Goal: Information Seeking & Learning: Learn about a topic

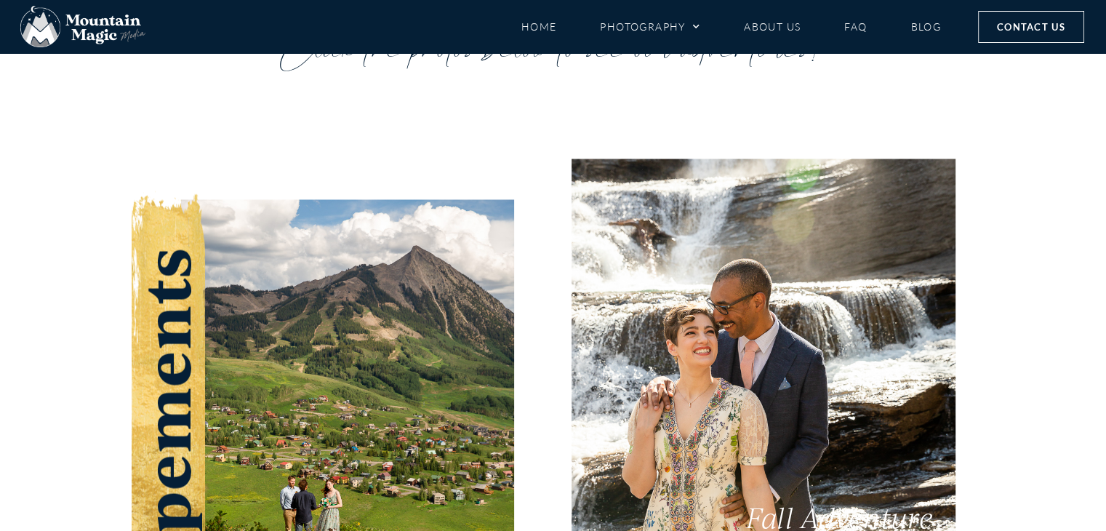
scroll to position [2556, 0]
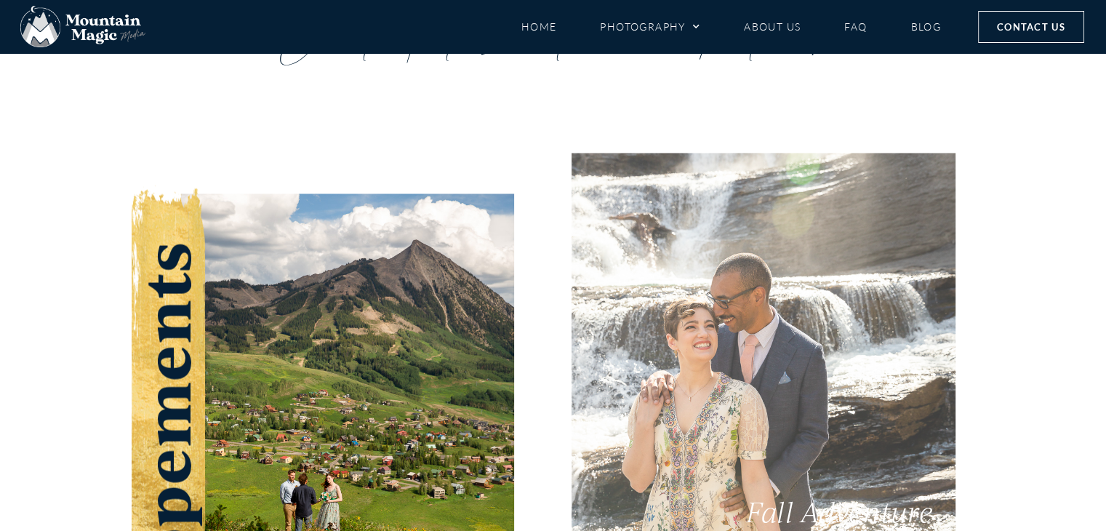
click at [858, 493] on span "Fall Adventure Elopement" at bounding box center [840, 526] width 188 height 67
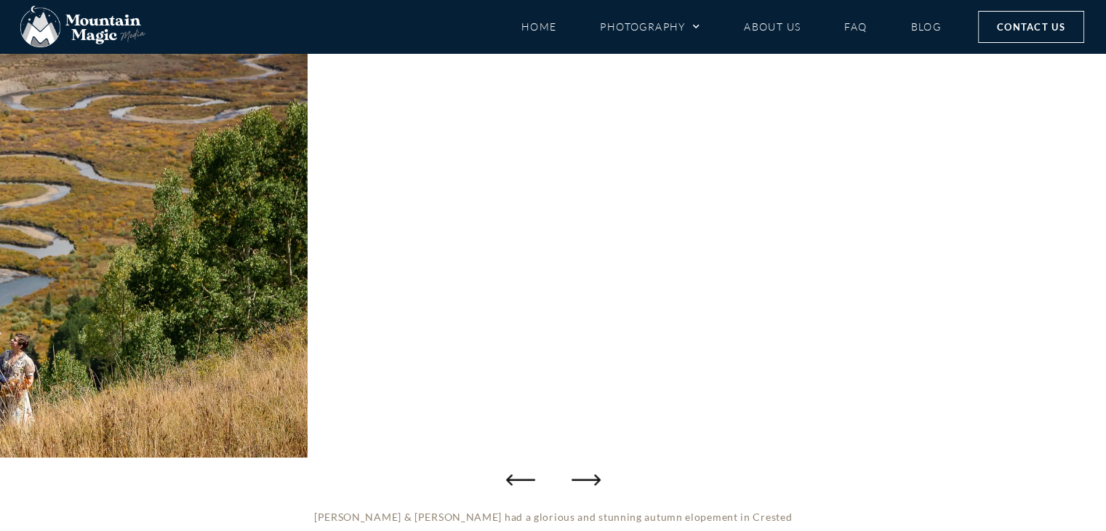
scroll to position [169, 0]
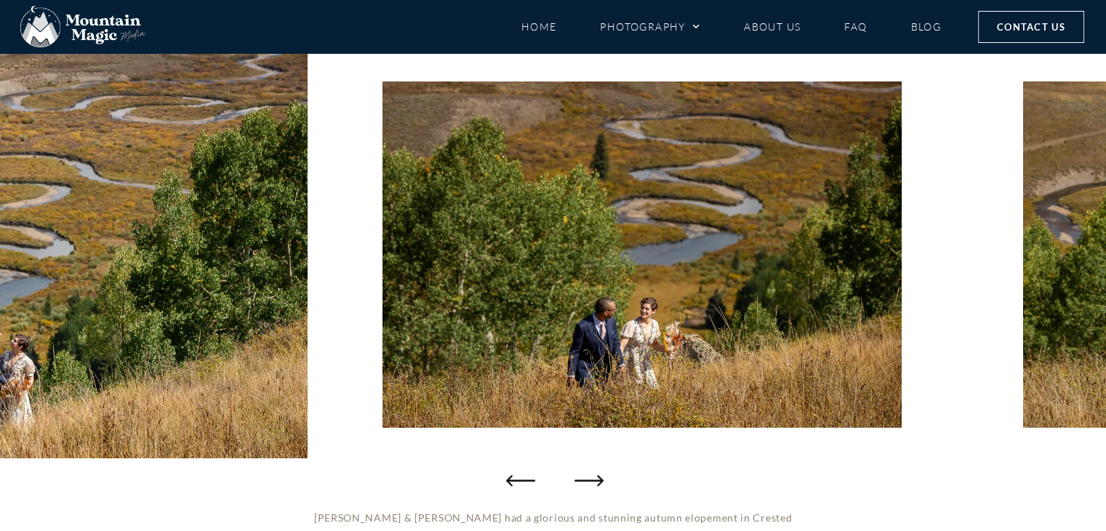
click at [596, 476] on icon "Next slide" at bounding box center [589, 480] width 29 height 29
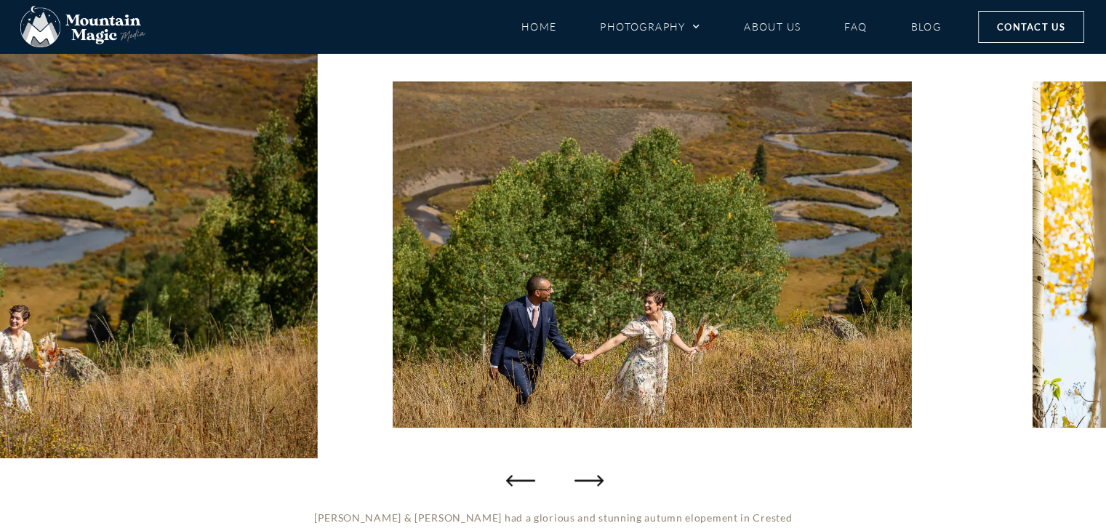
click at [596, 476] on icon "Next slide" at bounding box center [589, 480] width 29 height 29
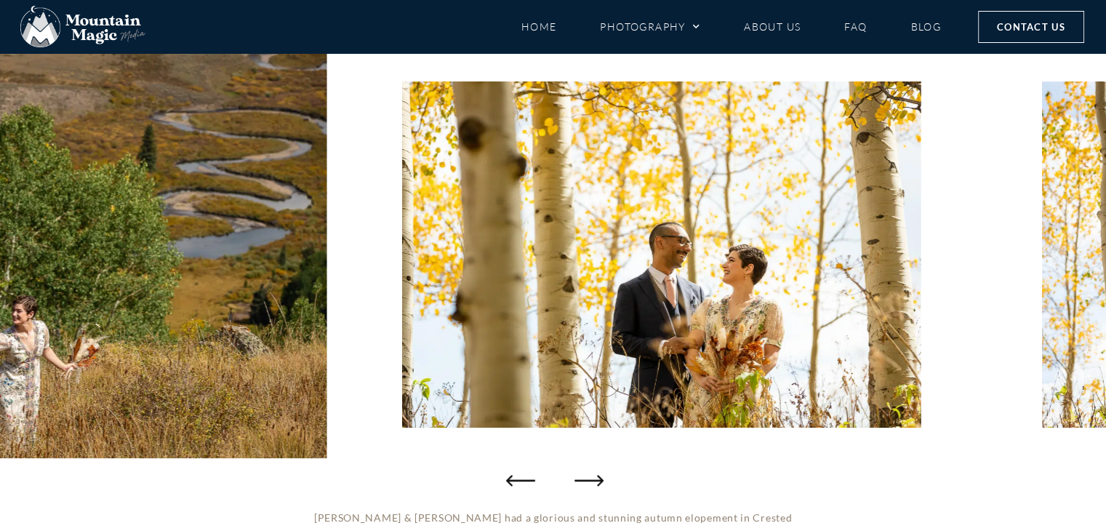
click at [596, 476] on icon "Next slide" at bounding box center [589, 480] width 29 height 29
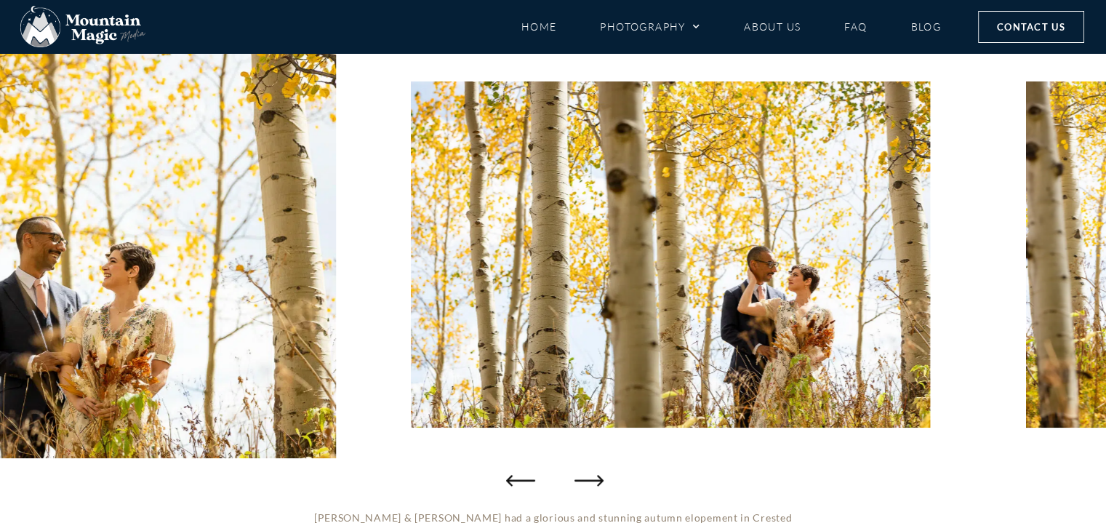
click at [596, 476] on icon "Next slide" at bounding box center [589, 480] width 29 height 29
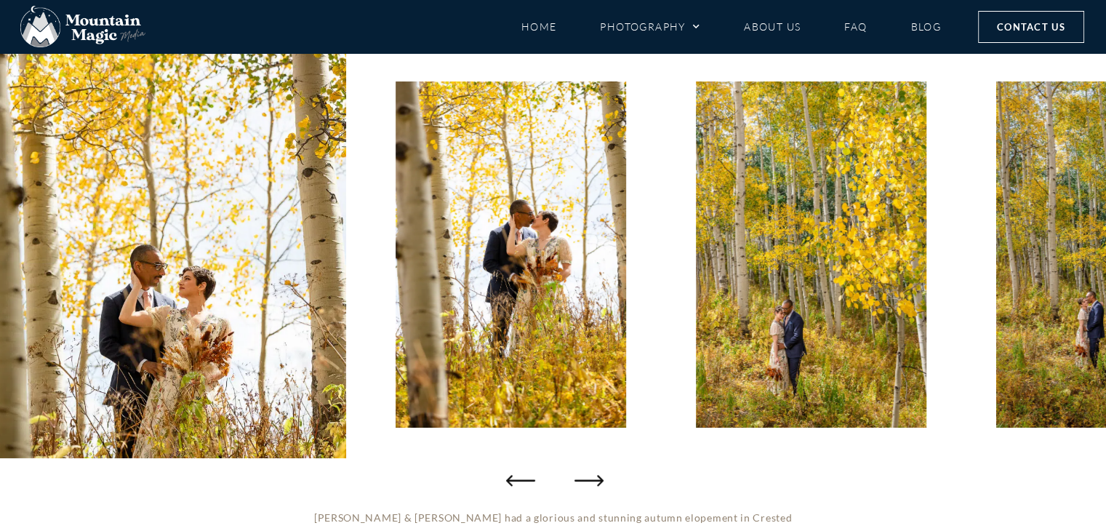
click at [596, 476] on icon "Next slide" at bounding box center [589, 480] width 29 height 29
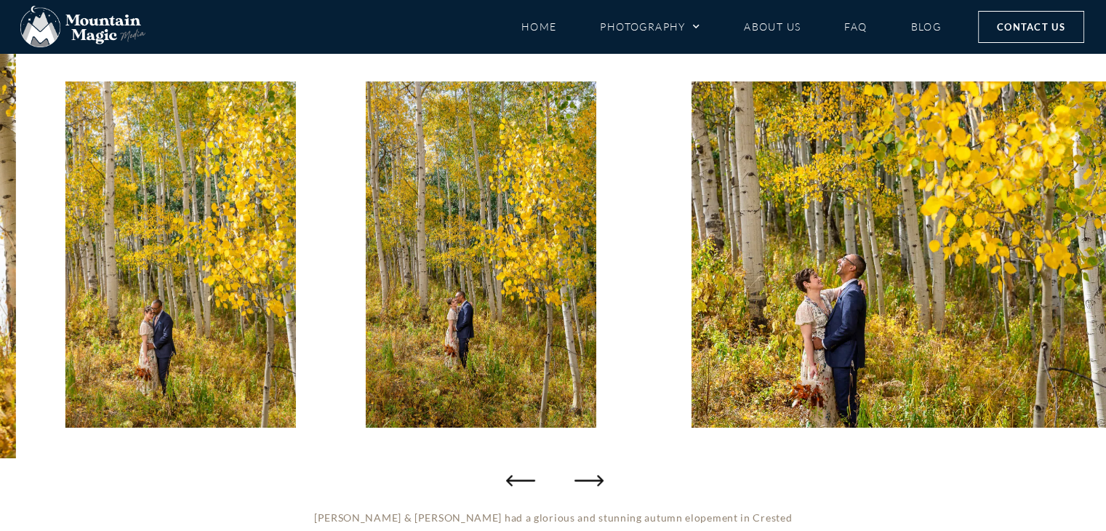
click at [596, 476] on icon "Next slide" at bounding box center [589, 480] width 29 height 29
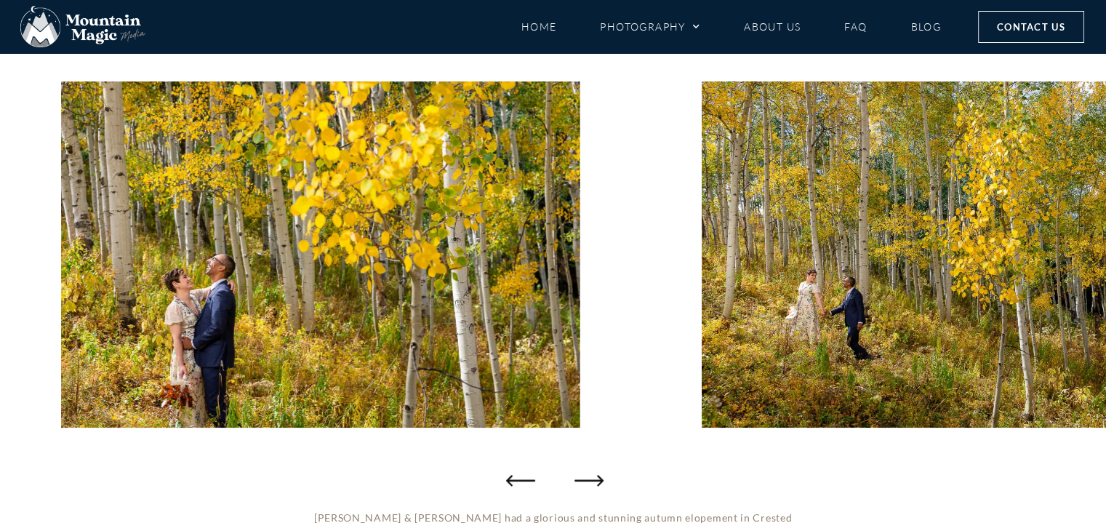
click at [596, 476] on icon "Next slide" at bounding box center [589, 480] width 29 height 29
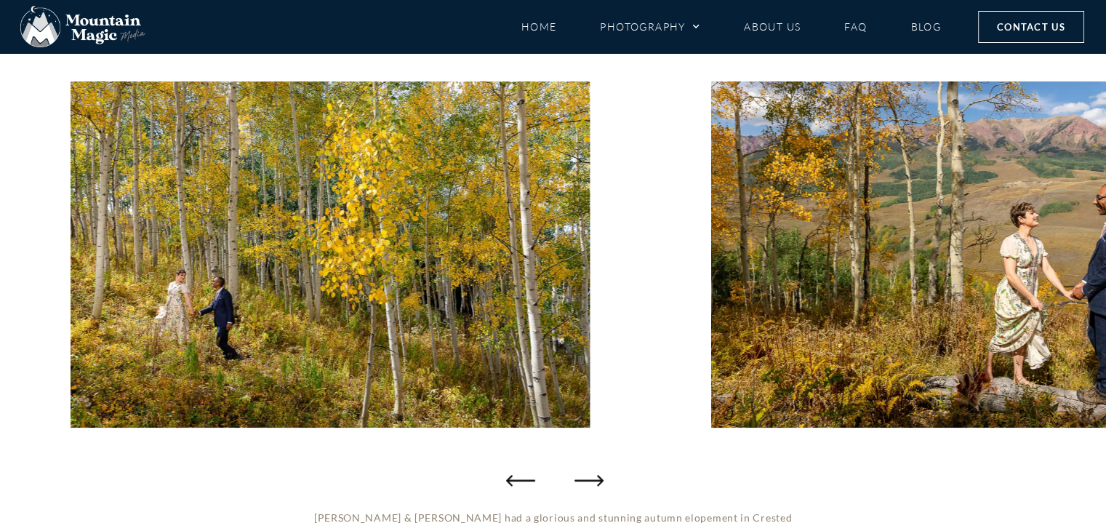
click at [596, 476] on icon "Next slide" at bounding box center [589, 480] width 29 height 29
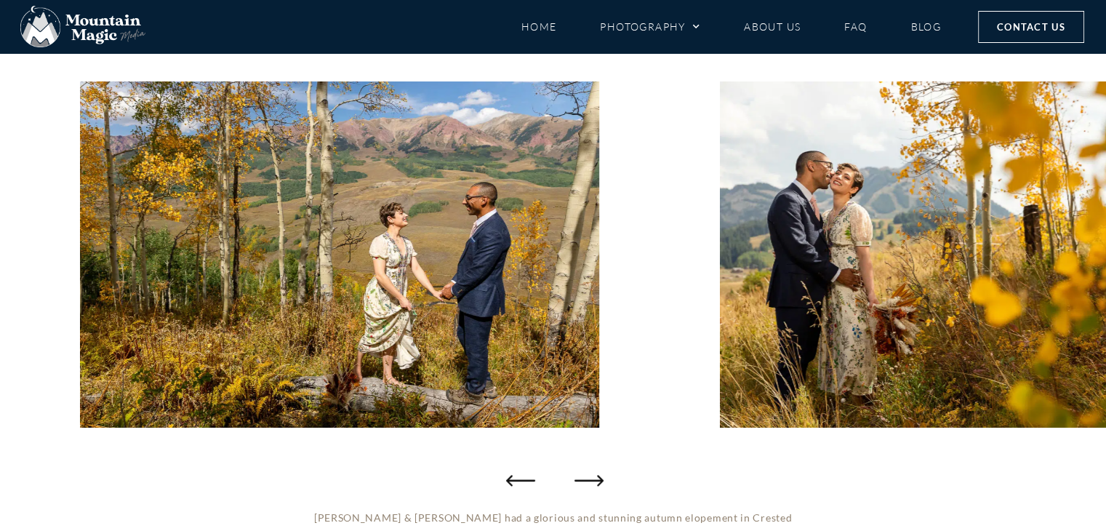
click at [596, 476] on icon "Next slide" at bounding box center [589, 480] width 29 height 29
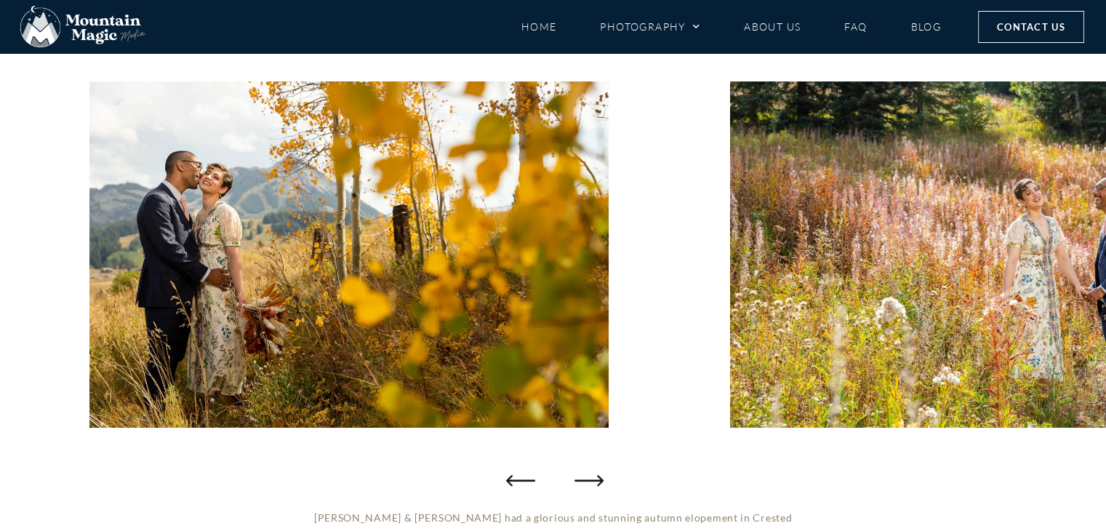
click at [596, 476] on icon "Next slide" at bounding box center [589, 480] width 29 height 29
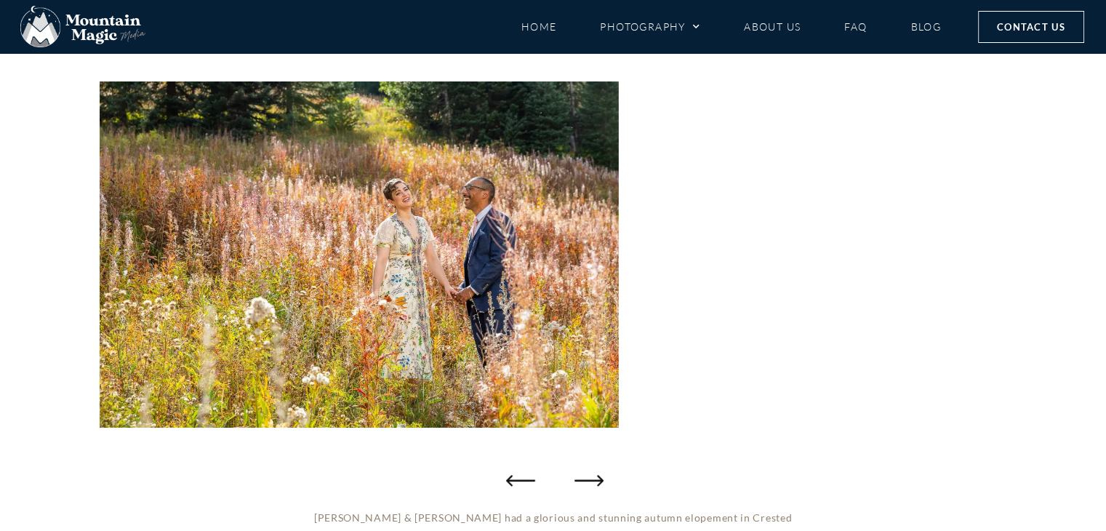
click at [596, 476] on icon "Next slide" at bounding box center [589, 480] width 29 height 29
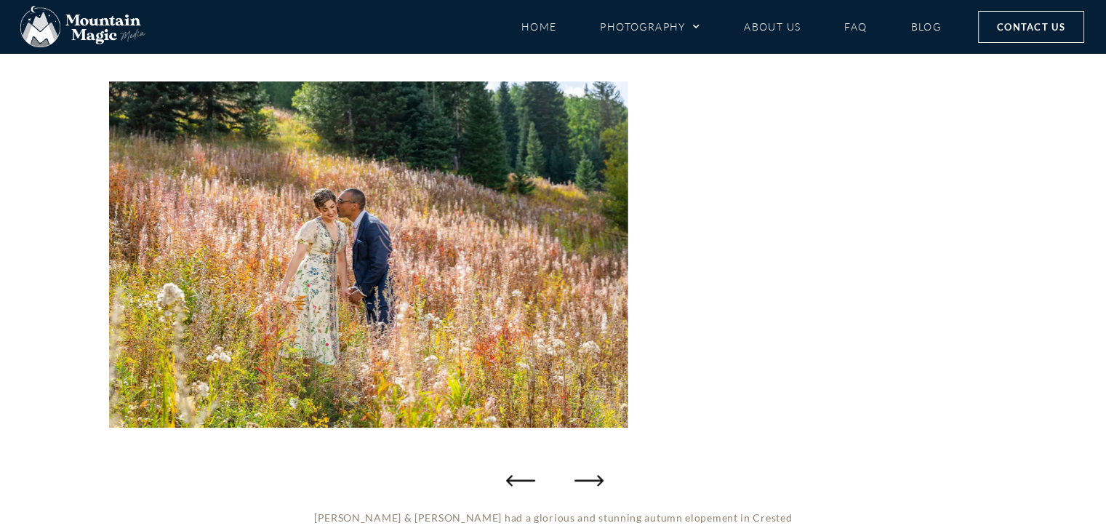
click at [596, 476] on icon "Next slide" at bounding box center [589, 480] width 29 height 29
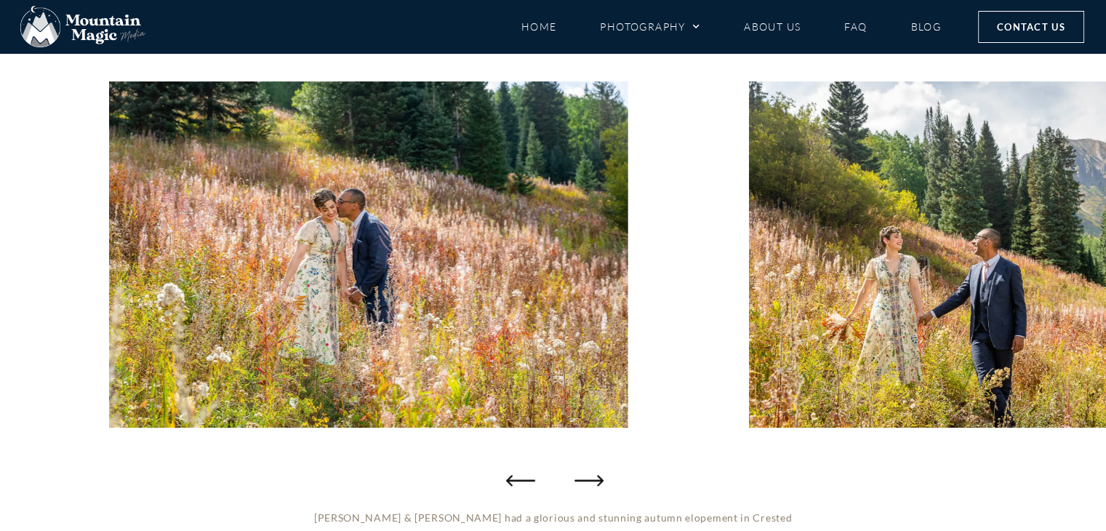
click at [596, 476] on icon "Next slide" at bounding box center [589, 480] width 29 height 29
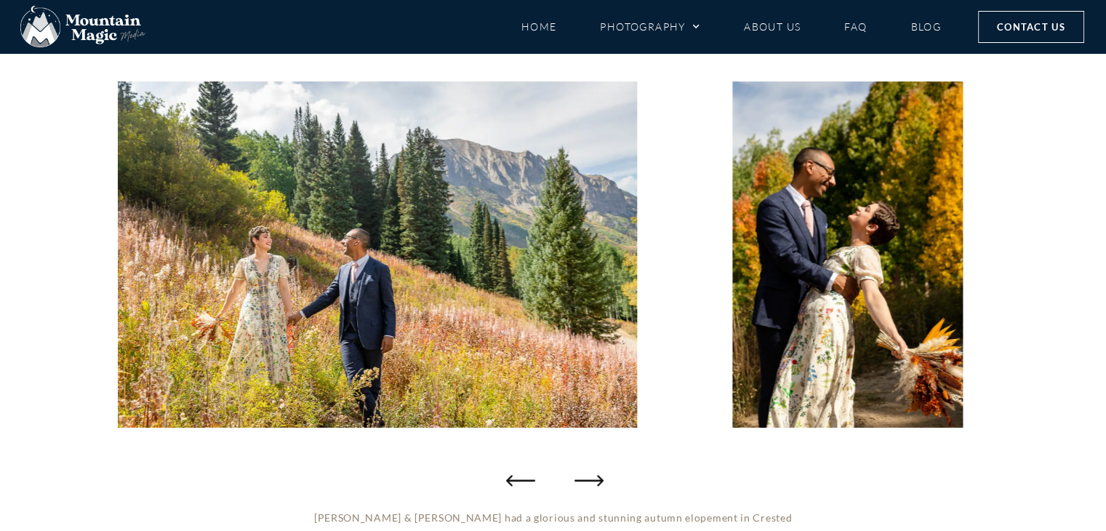
click at [596, 476] on icon "Next slide" at bounding box center [589, 480] width 29 height 29
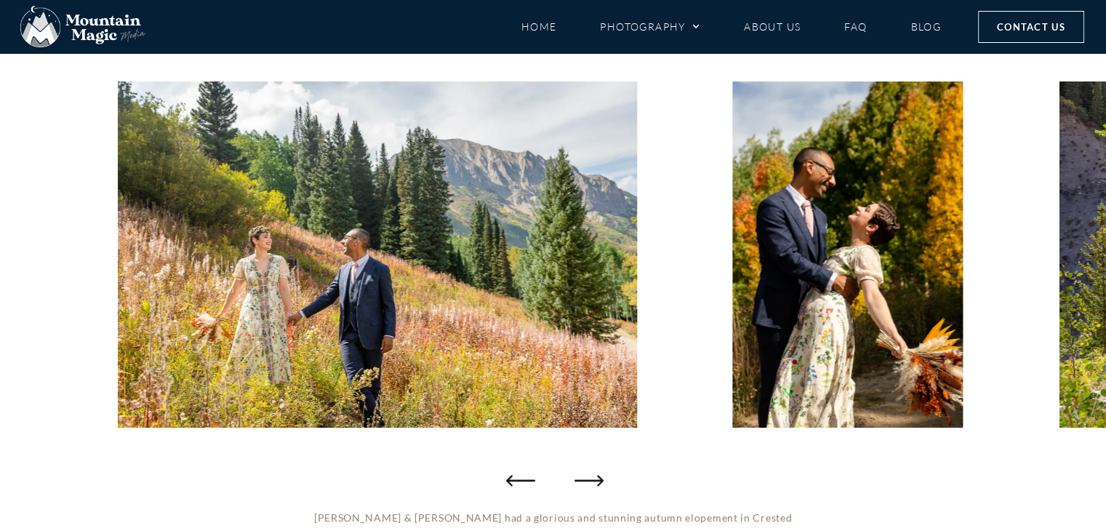
click at [596, 476] on icon "Next slide" at bounding box center [589, 480] width 29 height 29
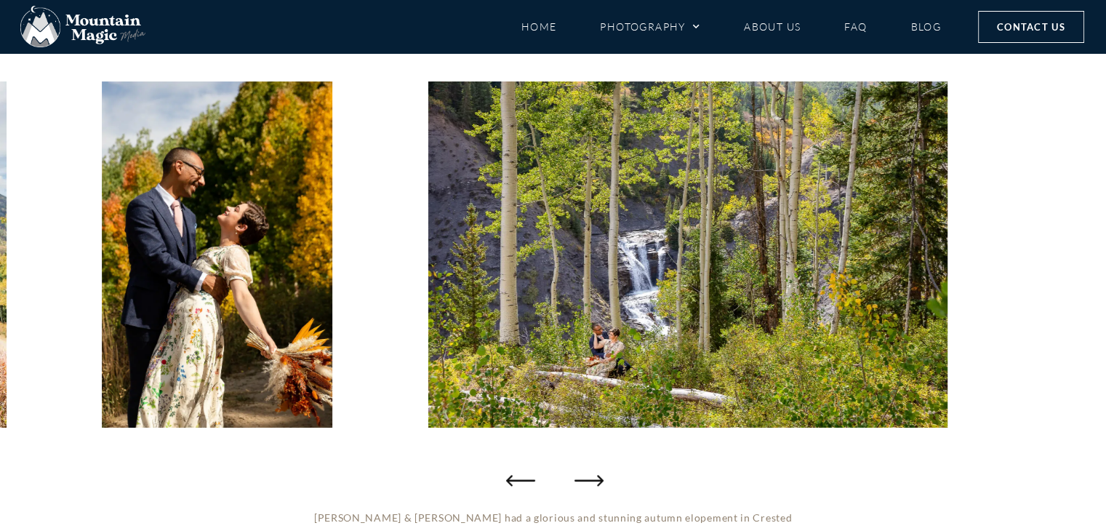
click at [596, 476] on icon "Next slide" at bounding box center [589, 480] width 29 height 29
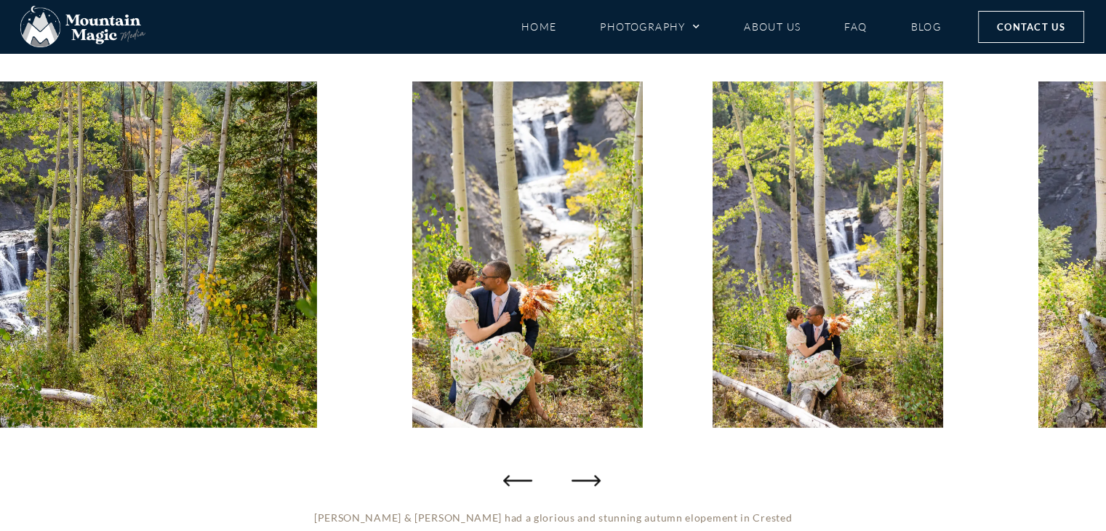
click at [512, 479] on icon "Previous slide" at bounding box center [517, 480] width 29 height 29
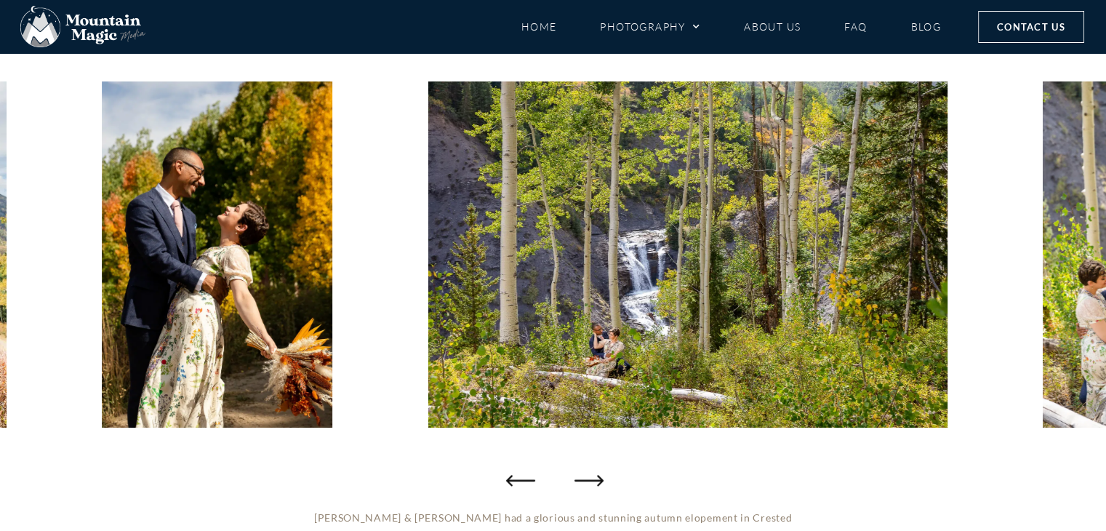
click at [602, 487] on icon "Next slide" at bounding box center [589, 480] width 29 height 29
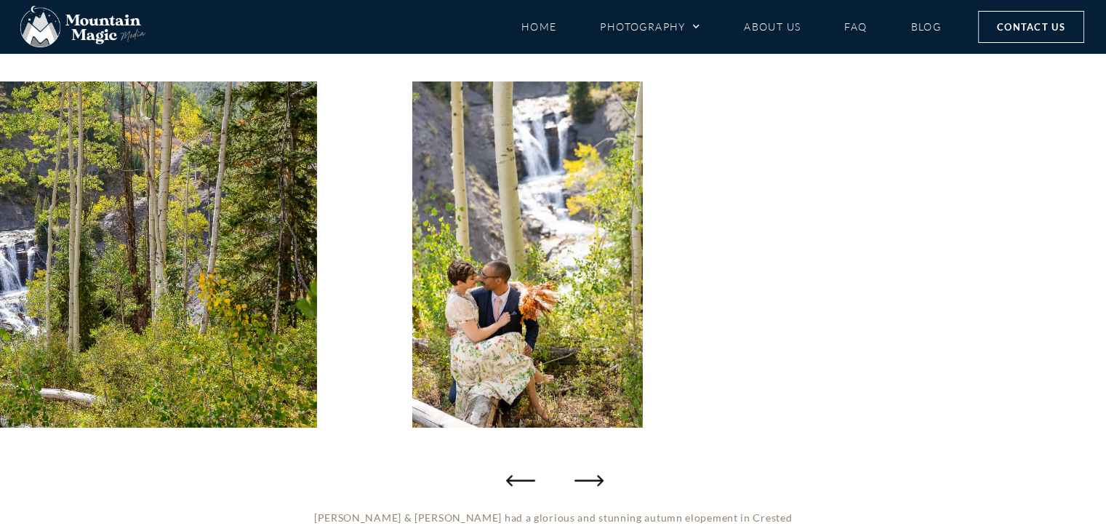
click at [602, 487] on icon "Next slide" at bounding box center [589, 480] width 29 height 29
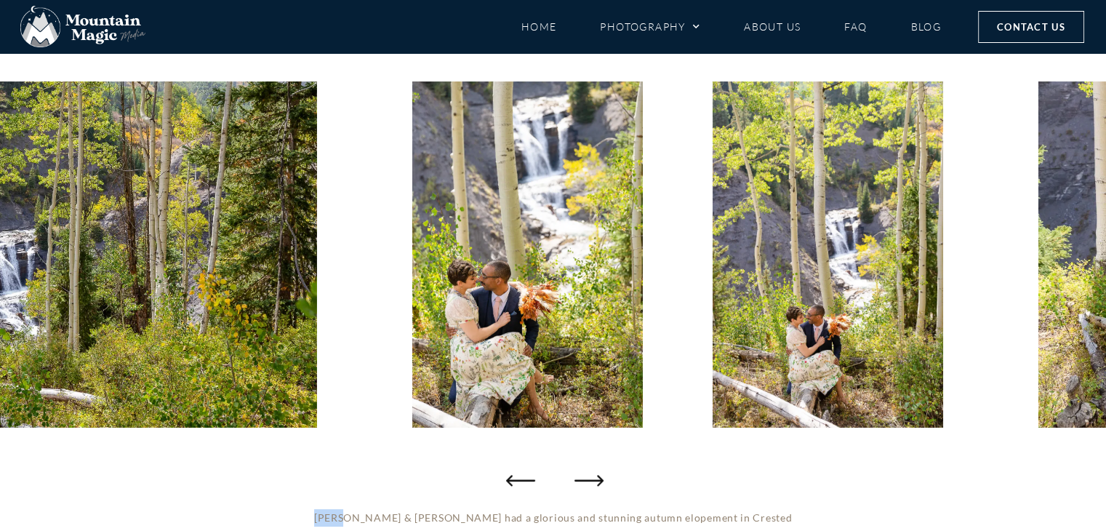
click at [602, 487] on icon "Next slide" at bounding box center [589, 480] width 29 height 29
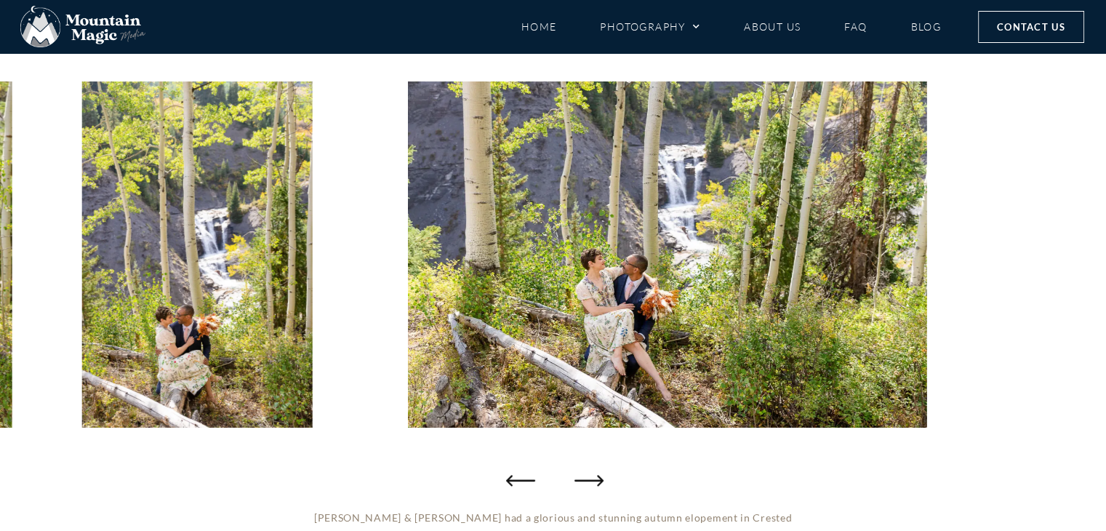
click at [602, 487] on icon "Next slide" at bounding box center [589, 480] width 29 height 29
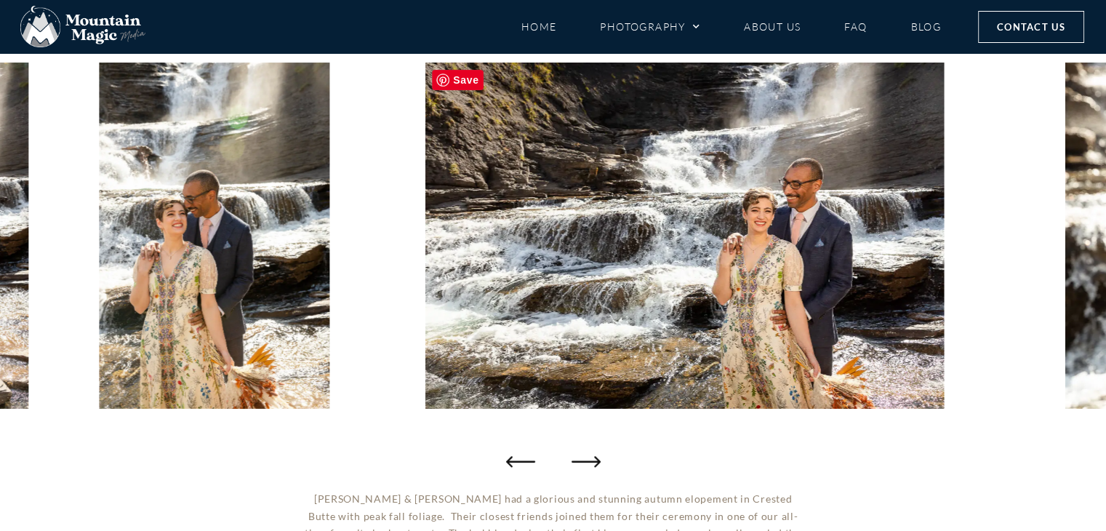
scroll to position [183, 0]
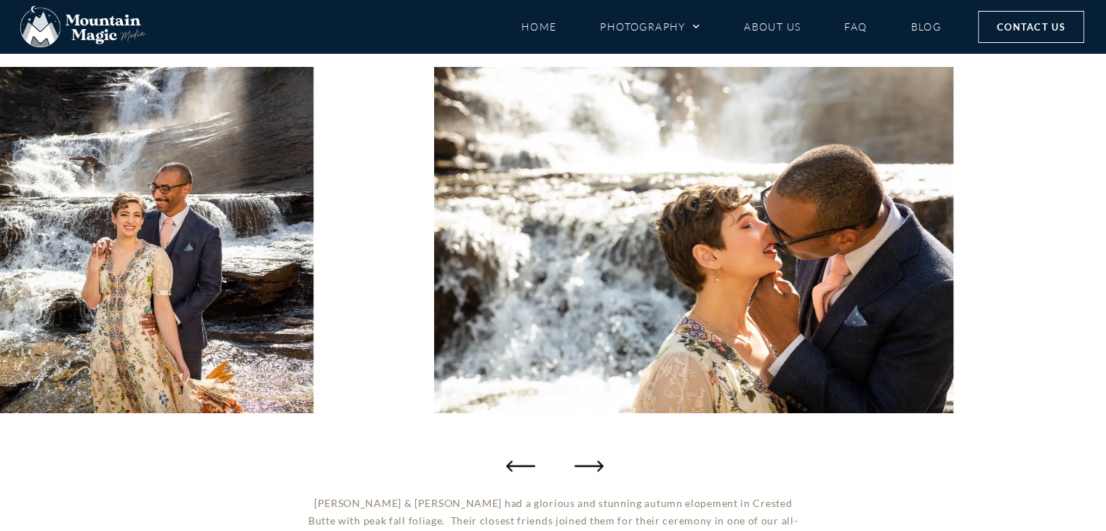
click at [587, 463] on icon "Next slide" at bounding box center [589, 465] width 29 height 29
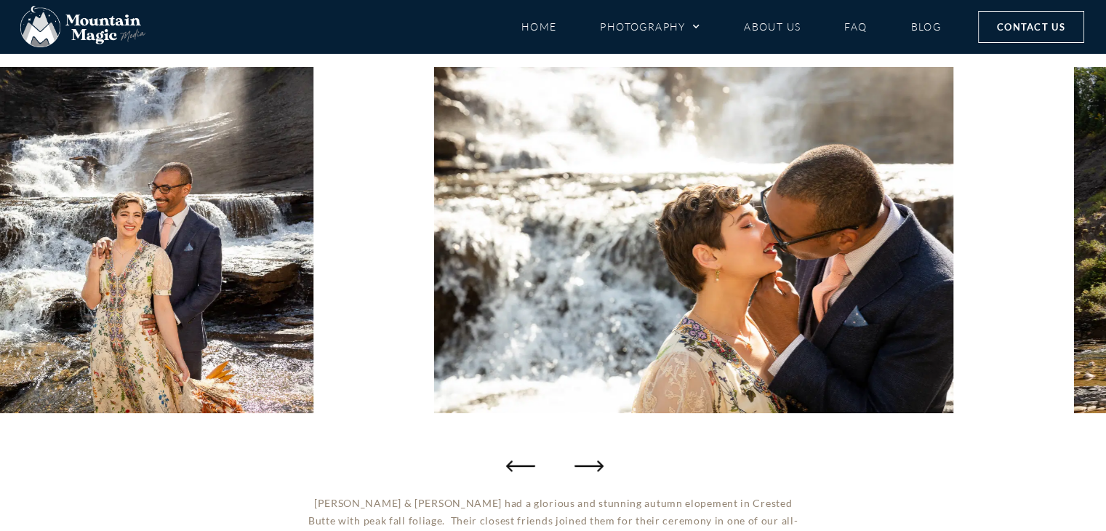
click at [588, 463] on icon "Next slide" at bounding box center [589, 465] width 29 height 29
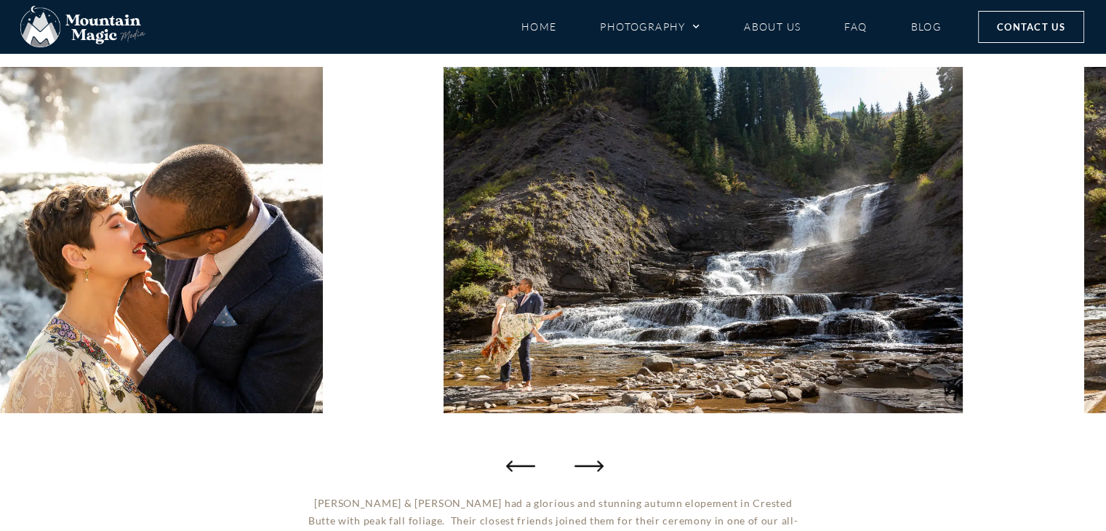
click at [588, 463] on icon "Next slide" at bounding box center [589, 465] width 29 height 29
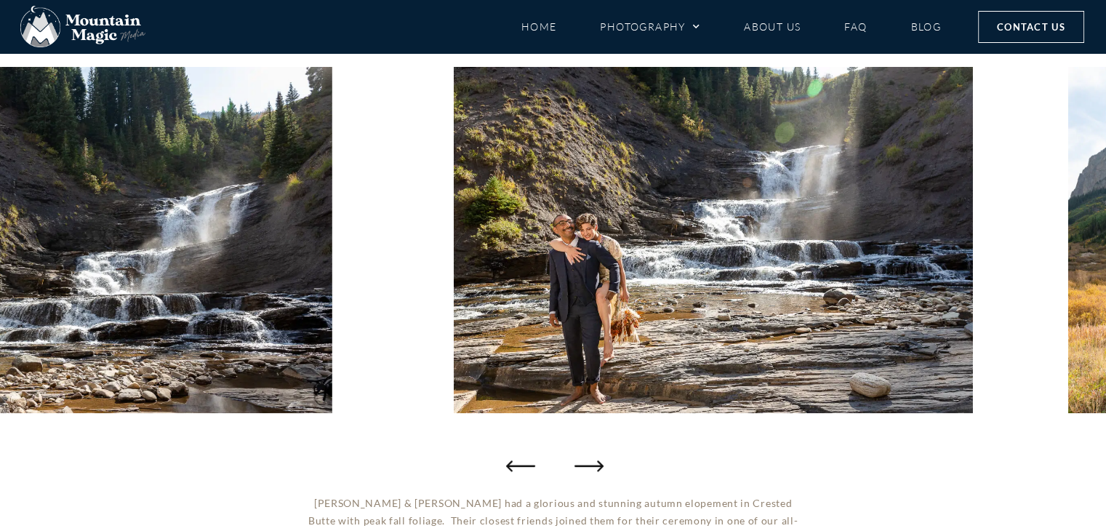
click at [588, 463] on icon "Next slide" at bounding box center [589, 465] width 29 height 29
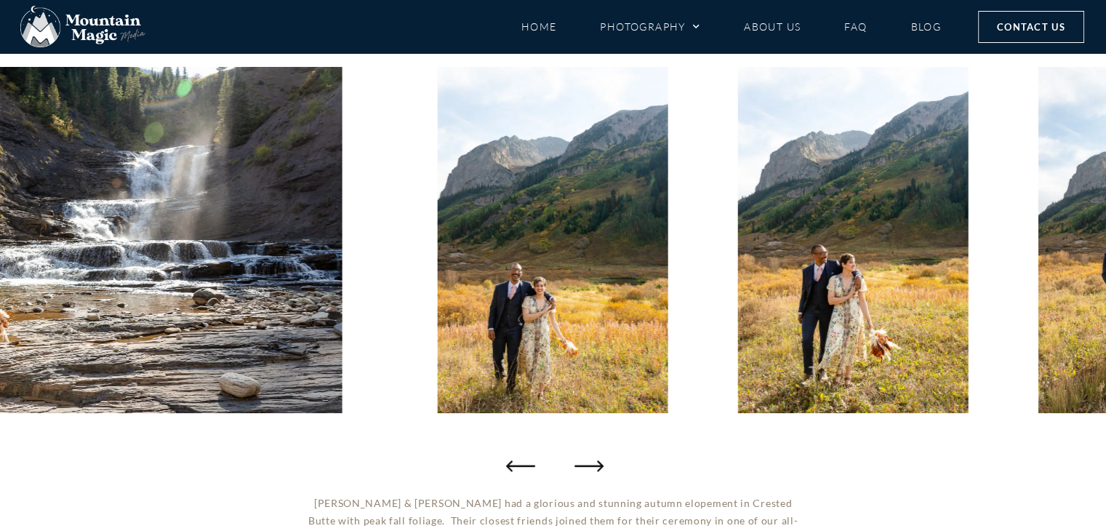
click at [588, 463] on icon "Next slide" at bounding box center [589, 465] width 29 height 29
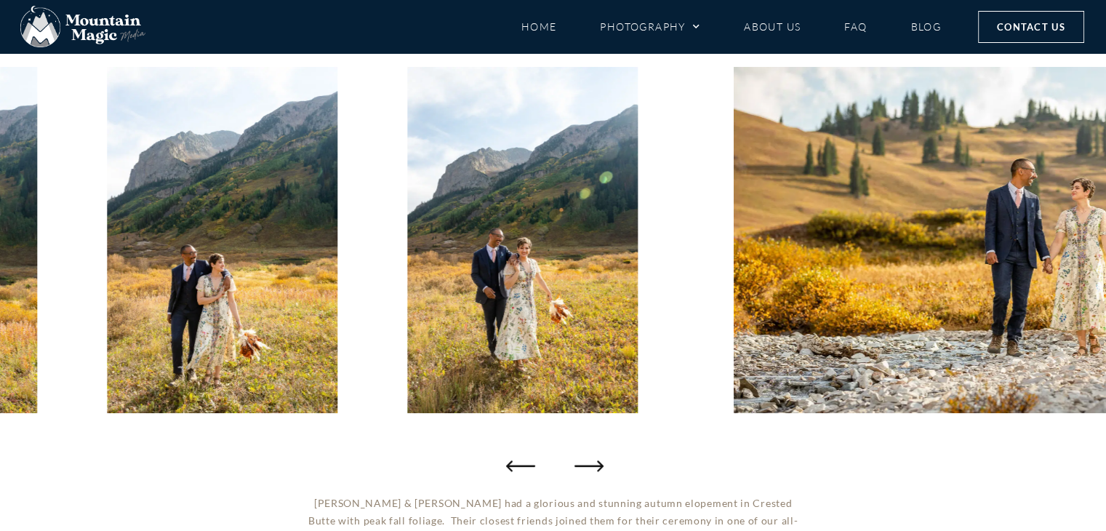
click at [588, 463] on icon "Next slide" at bounding box center [589, 465] width 29 height 29
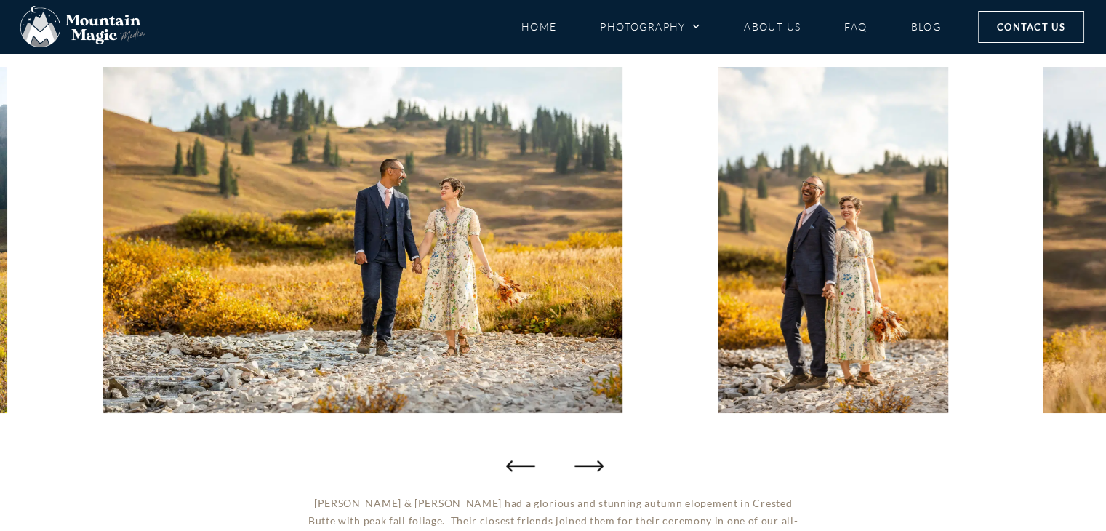
click at [588, 463] on icon "Next slide" at bounding box center [589, 465] width 29 height 29
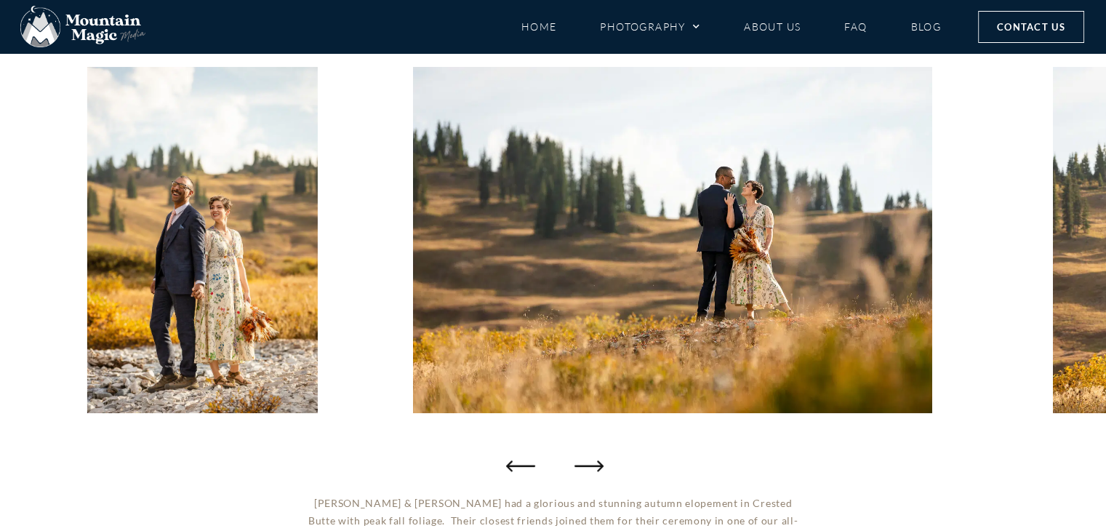
click at [588, 463] on icon "Next slide" at bounding box center [589, 465] width 29 height 29
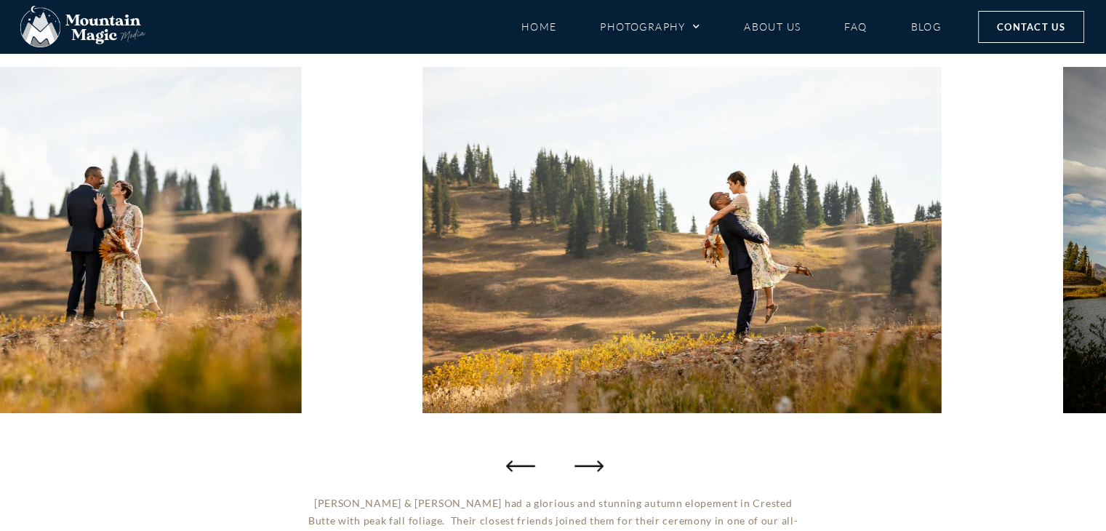
click at [588, 463] on icon "Next slide" at bounding box center [589, 465] width 29 height 29
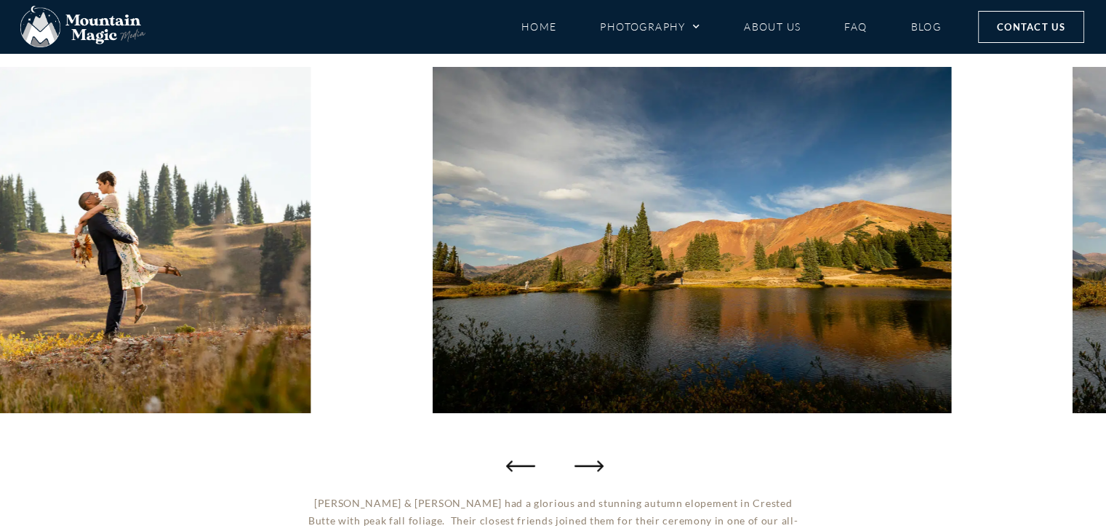
click at [588, 463] on icon "Next slide" at bounding box center [589, 465] width 29 height 29
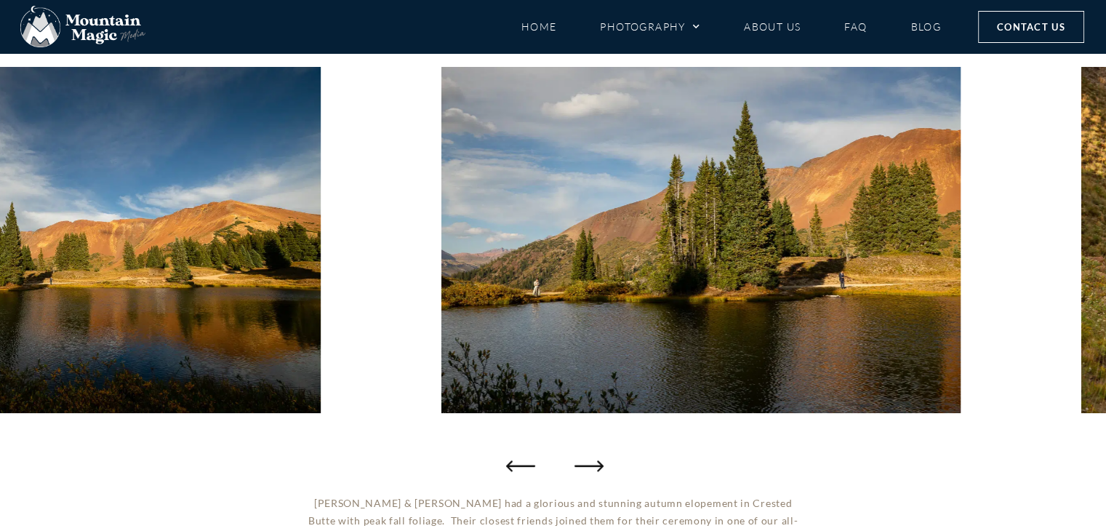
click at [588, 463] on icon "Next slide" at bounding box center [589, 465] width 29 height 29
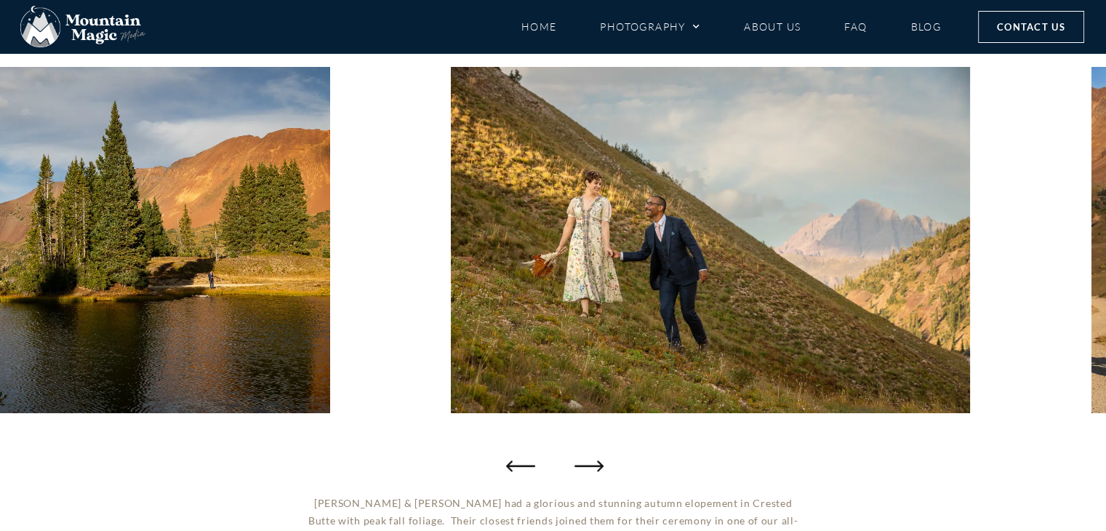
click at [588, 463] on icon "Next slide" at bounding box center [589, 465] width 29 height 29
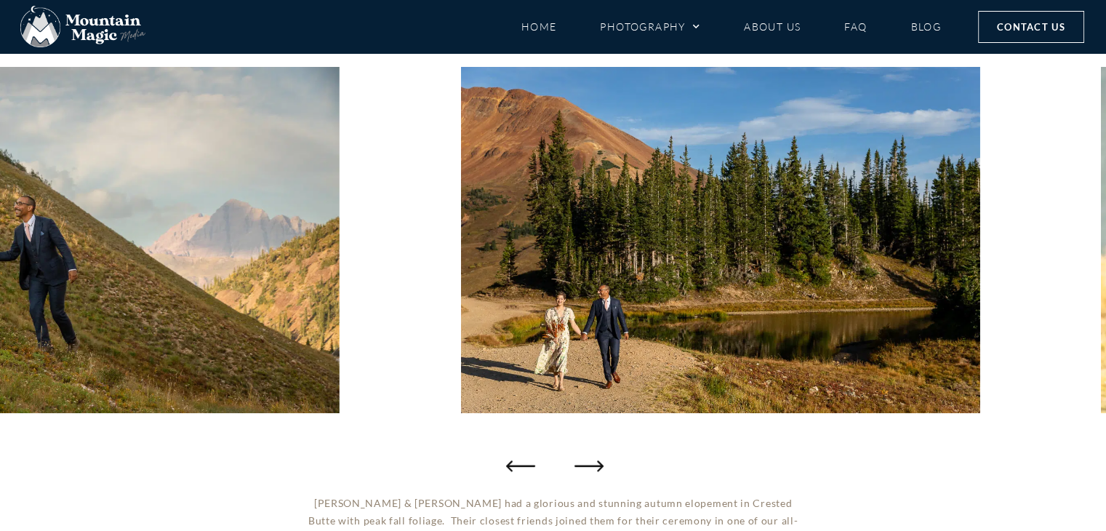
click at [588, 463] on icon "Next slide" at bounding box center [589, 465] width 29 height 29
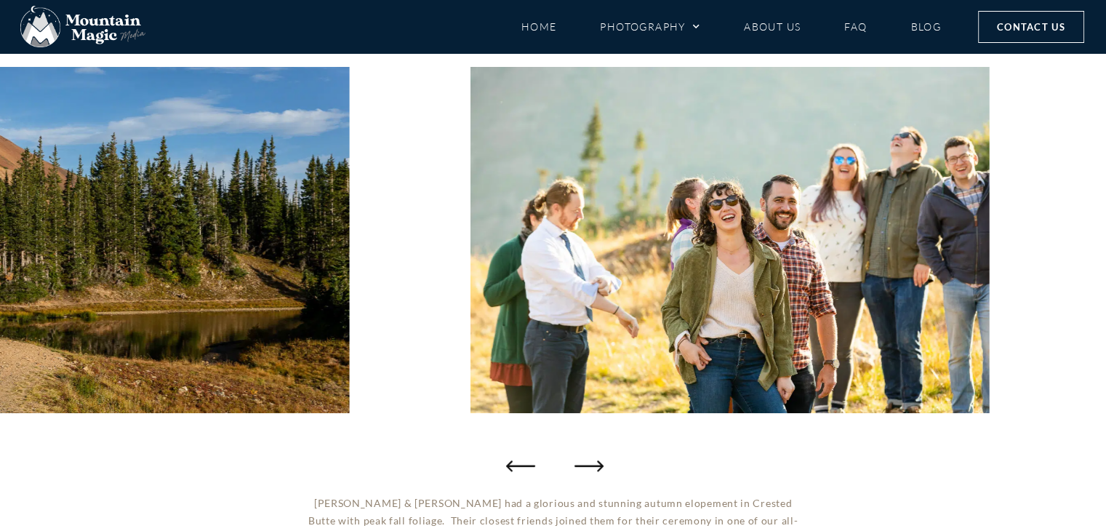
click at [588, 463] on icon "Next slide" at bounding box center [589, 465] width 29 height 29
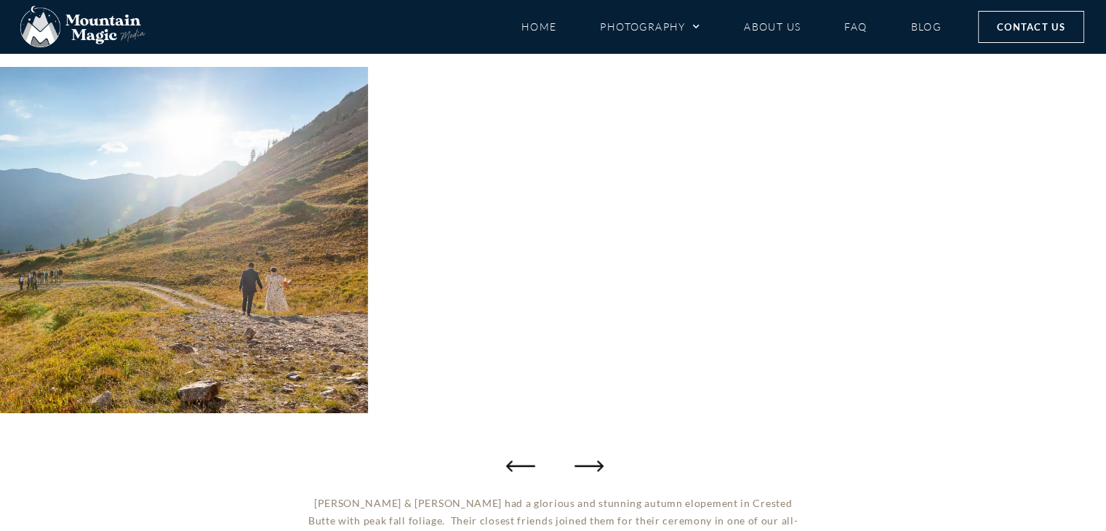
click at [588, 463] on icon "Next slide" at bounding box center [589, 465] width 29 height 29
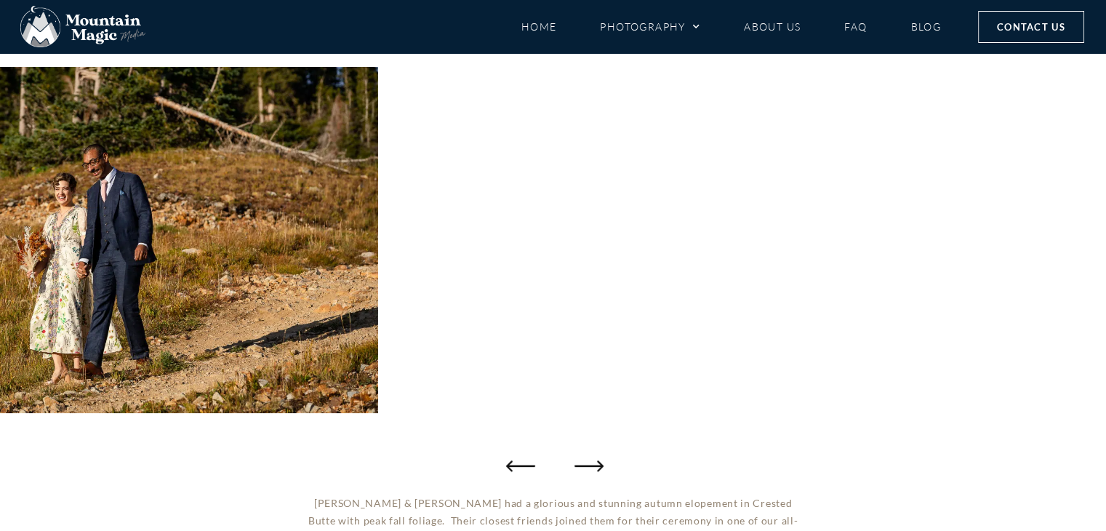
click at [588, 463] on icon "Next slide" at bounding box center [589, 465] width 29 height 29
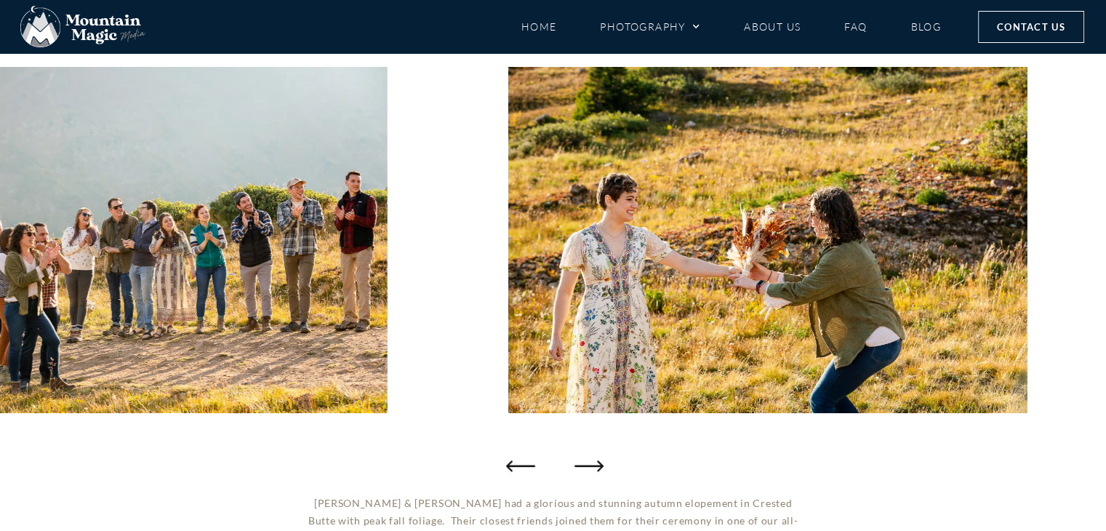
click at [588, 463] on icon "Next slide" at bounding box center [589, 465] width 29 height 29
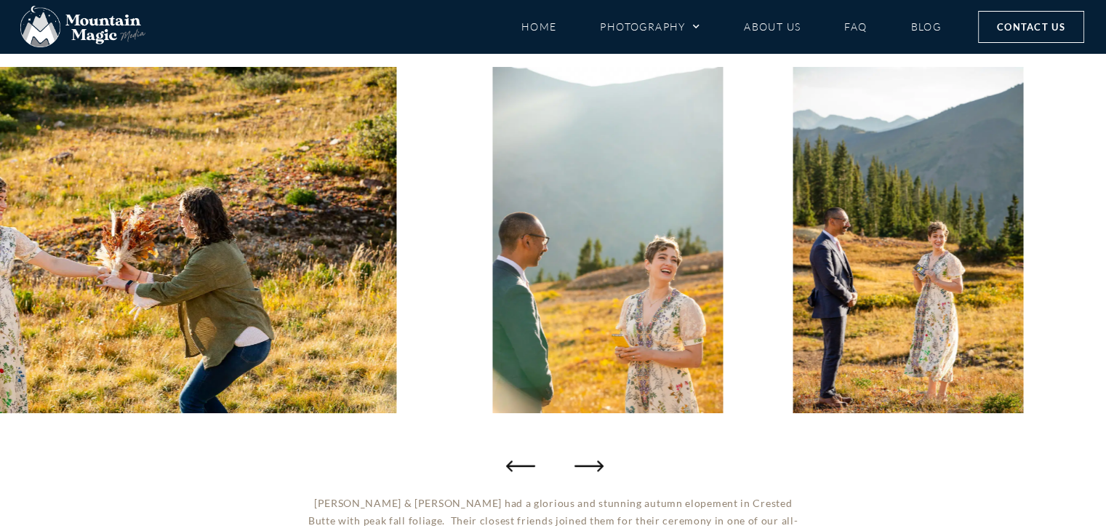
click at [588, 463] on icon "Next slide" at bounding box center [589, 465] width 29 height 29
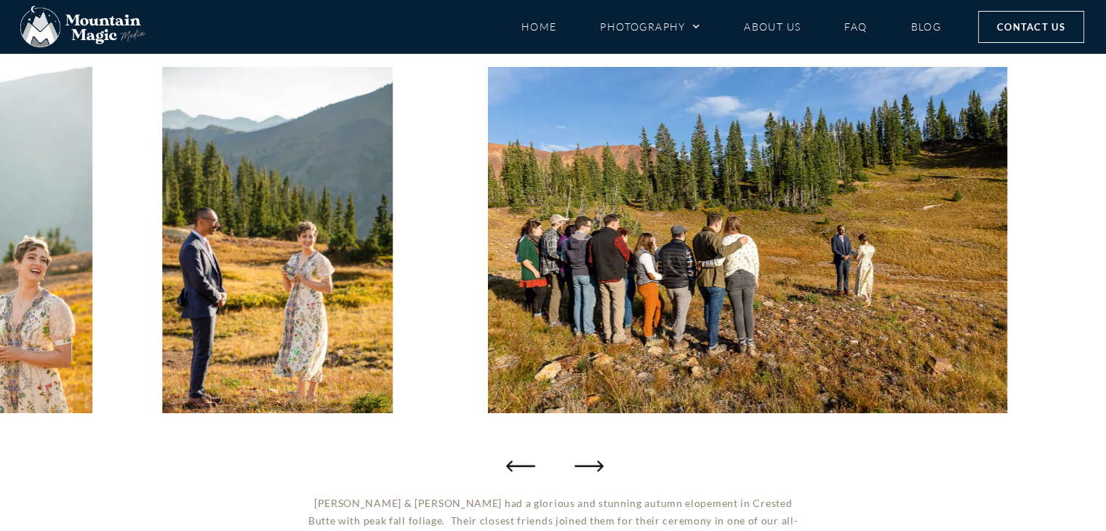
click at [588, 463] on icon "Next slide" at bounding box center [589, 465] width 29 height 29
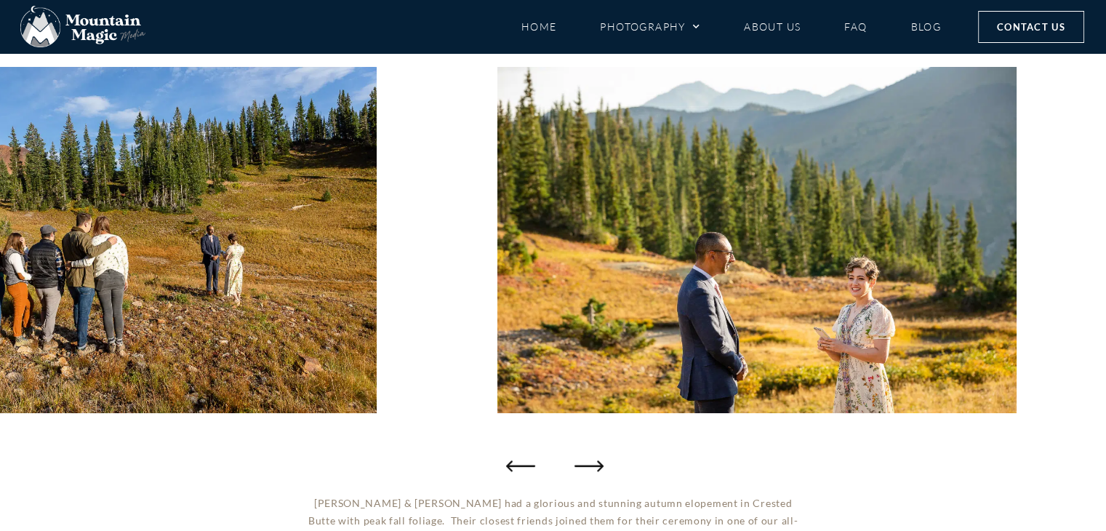
click at [588, 463] on icon "Next slide" at bounding box center [589, 465] width 29 height 29
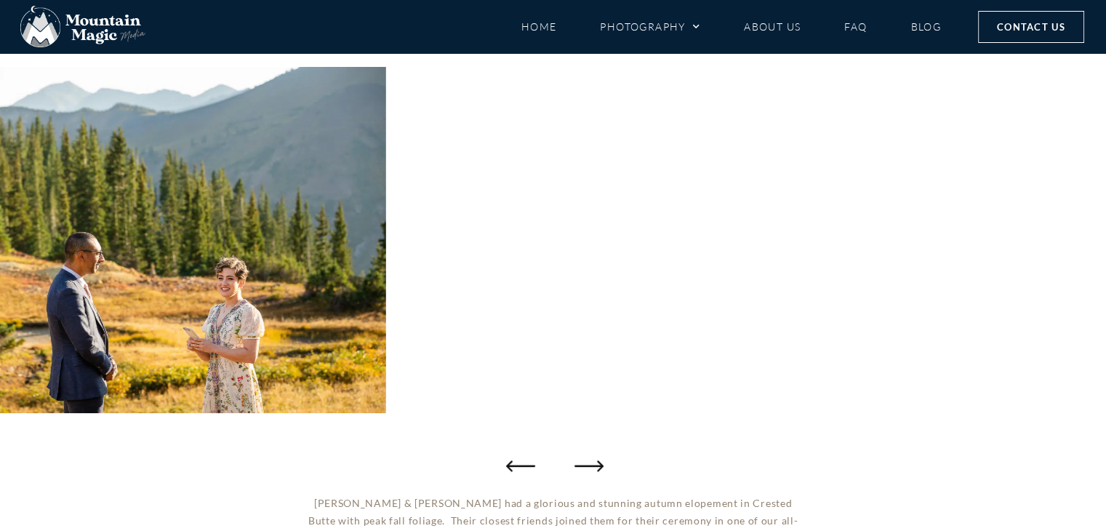
click at [588, 463] on icon "Next slide" at bounding box center [589, 465] width 29 height 29
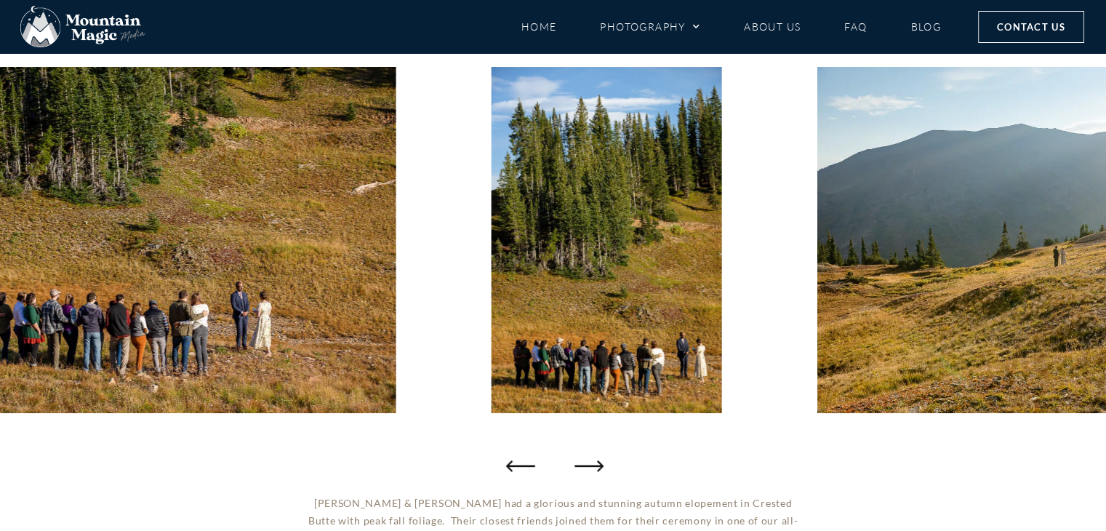
click at [588, 463] on icon "Next slide" at bounding box center [589, 465] width 29 height 29
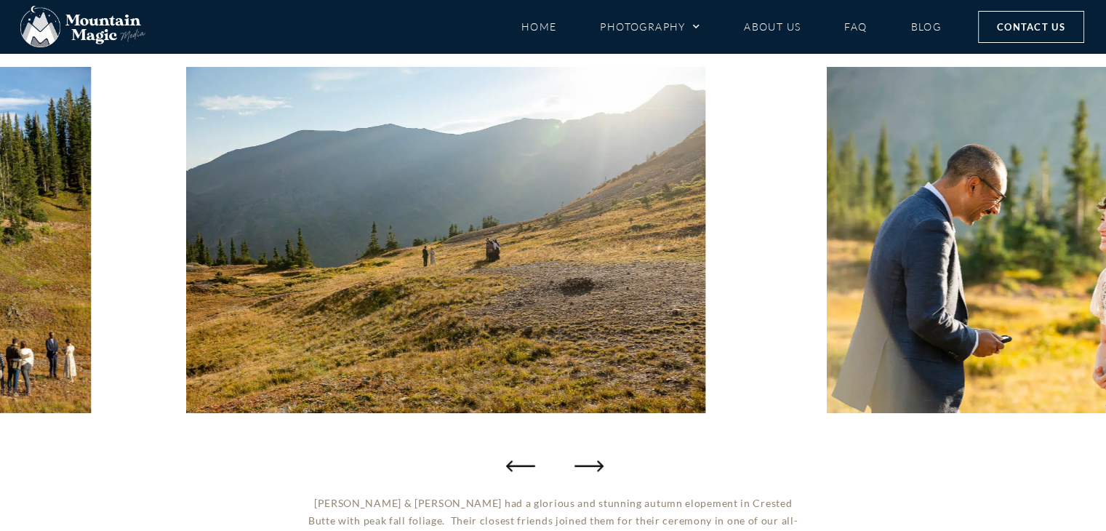
click at [588, 463] on icon "Next slide" at bounding box center [589, 465] width 29 height 29
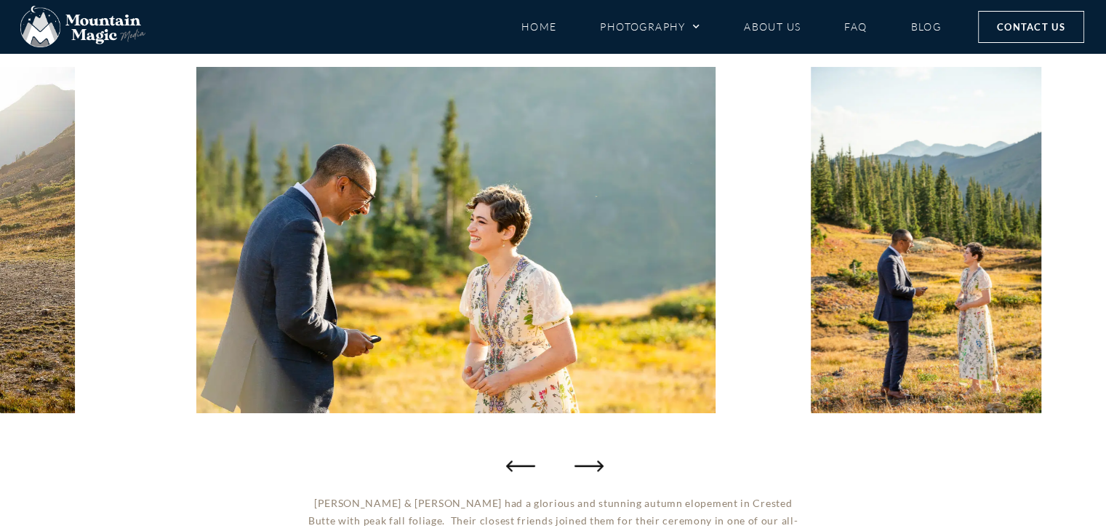
click at [588, 463] on icon "Next slide" at bounding box center [589, 465] width 29 height 29
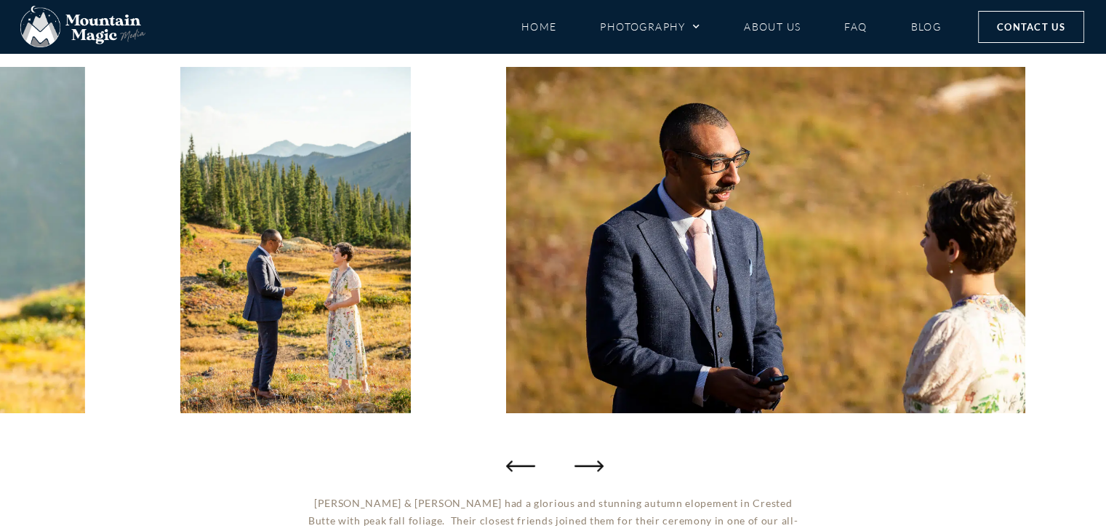
click at [588, 463] on icon "Next slide" at bounding box center [589, 465] width 29 height 29
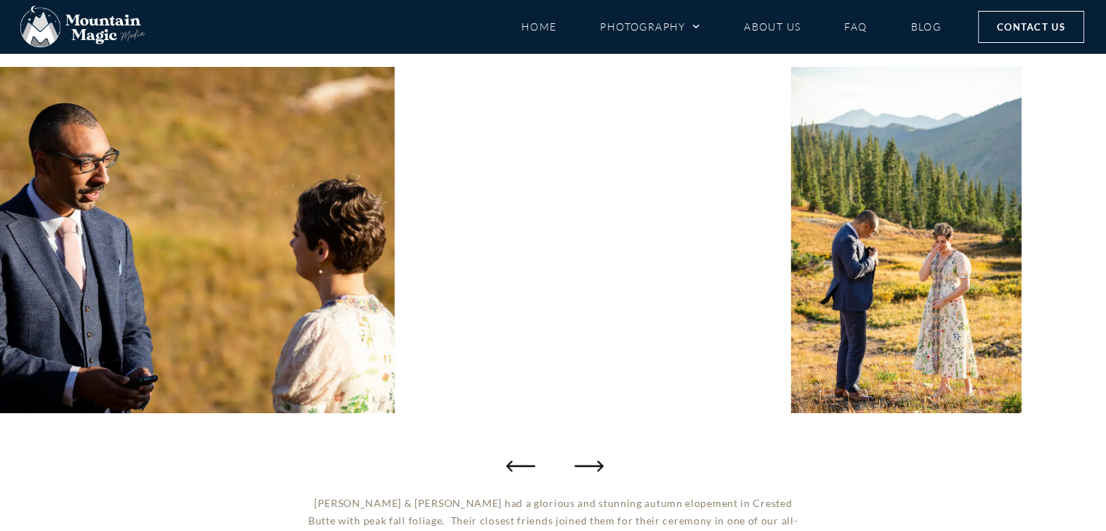
click at [588, 463] on icon "Next slide" at bounding box center [589, 465] width 29 height 29
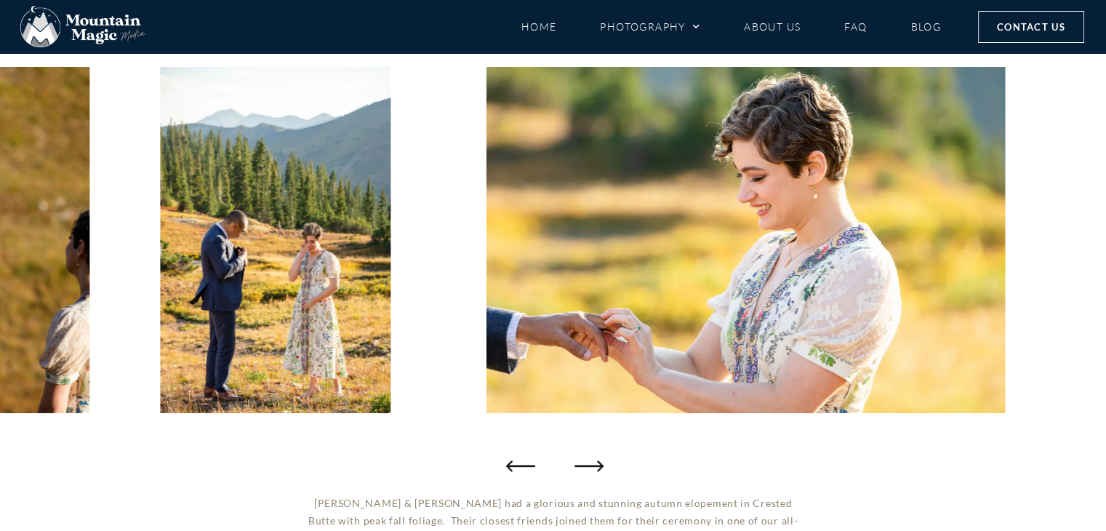
click at [588, 463] on icon "Next slide" at bounding box center [589, 465] width 29 height 29
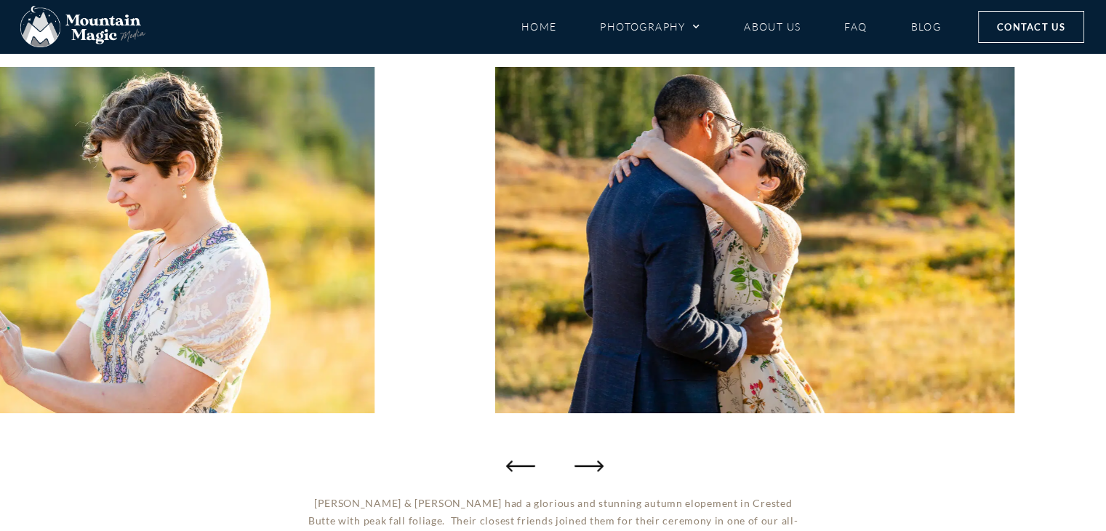
click at [588, 463] on icon "Next slide" at bounding box center [589, 465] width 29 height 29
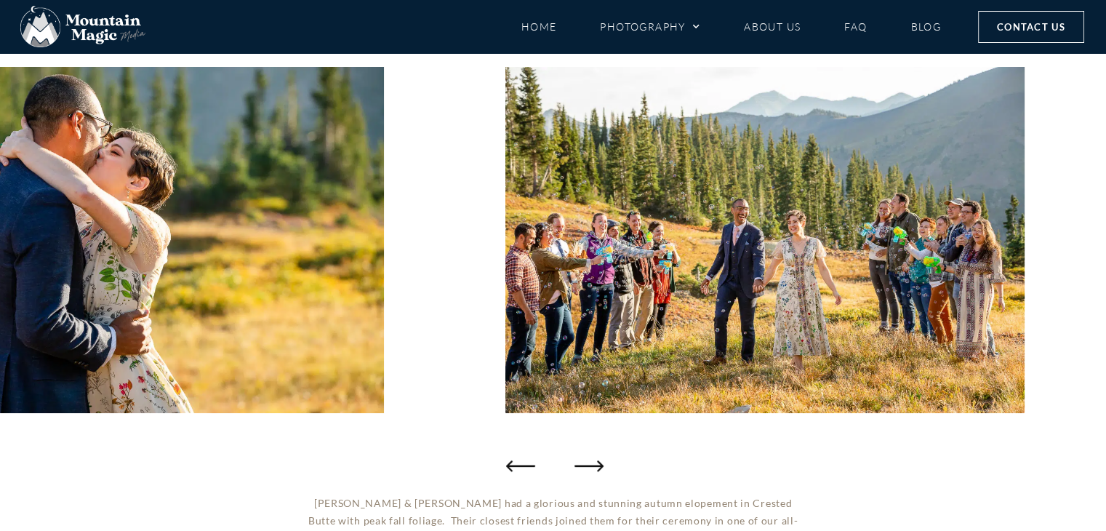
click at [588, 463] on icon "Next slide" at bounding box center [589, 465] width 29 height 29
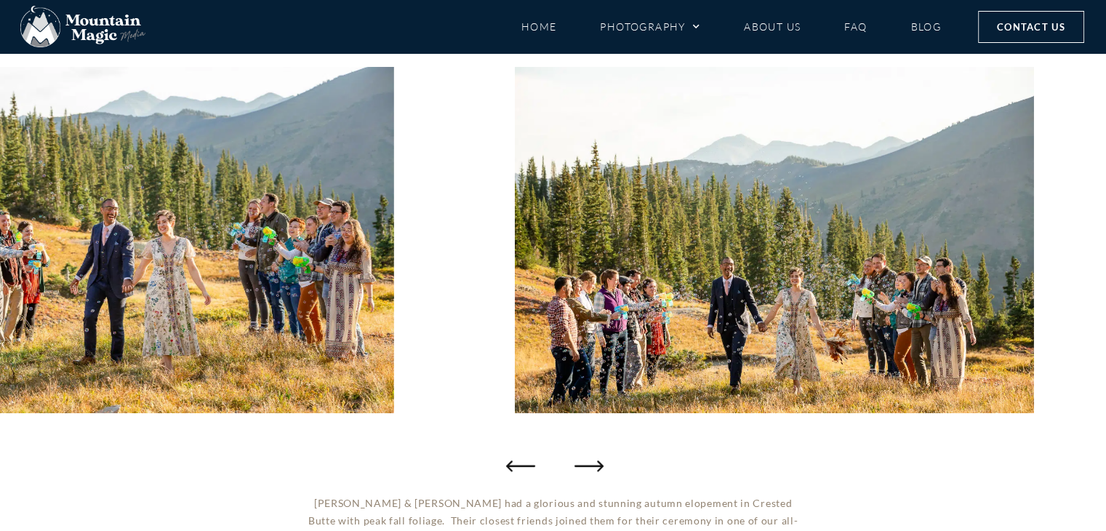
click at [588, 463] on icon "Next slide" at bounding box center [589, 465] width 29 height 29
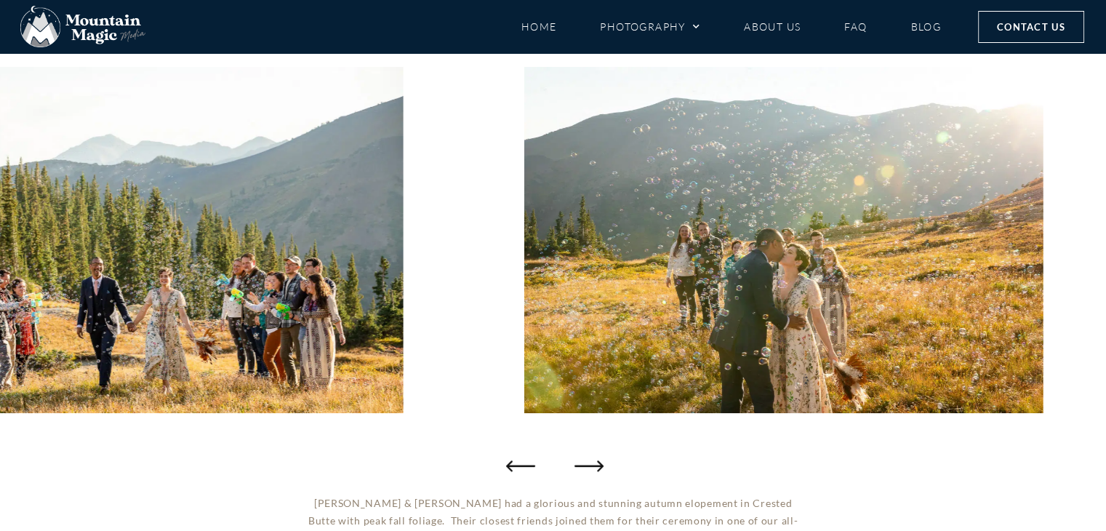
click at [588, 463] on icon "Next slide" at bounding box center [589, 465] width 29 height 29
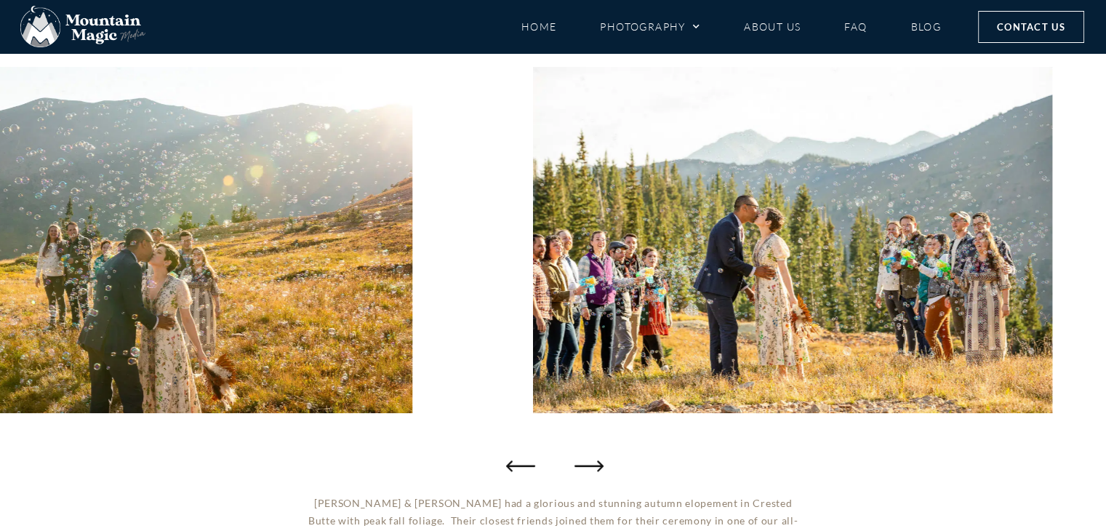
click at [588, 463] on icon "Next slide" at bounding box center [589, 465] width 29 height 29
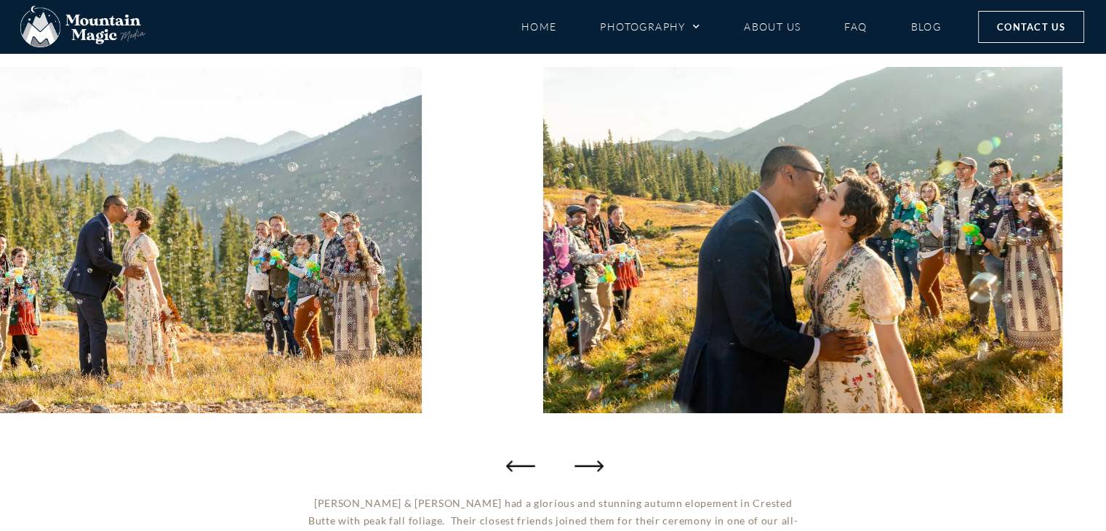
click at [588, 463] on icon "Next slide" at bounding box center [589, 465] width 29 height 29
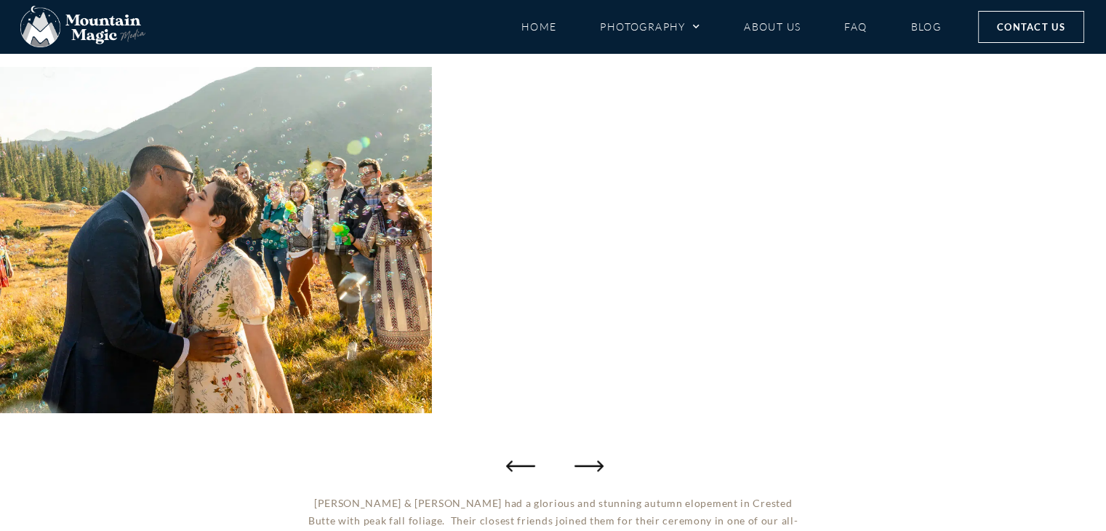
click at [588, 463] on icon "Next slide" at bounding box center [589, 465] width 29 height 29
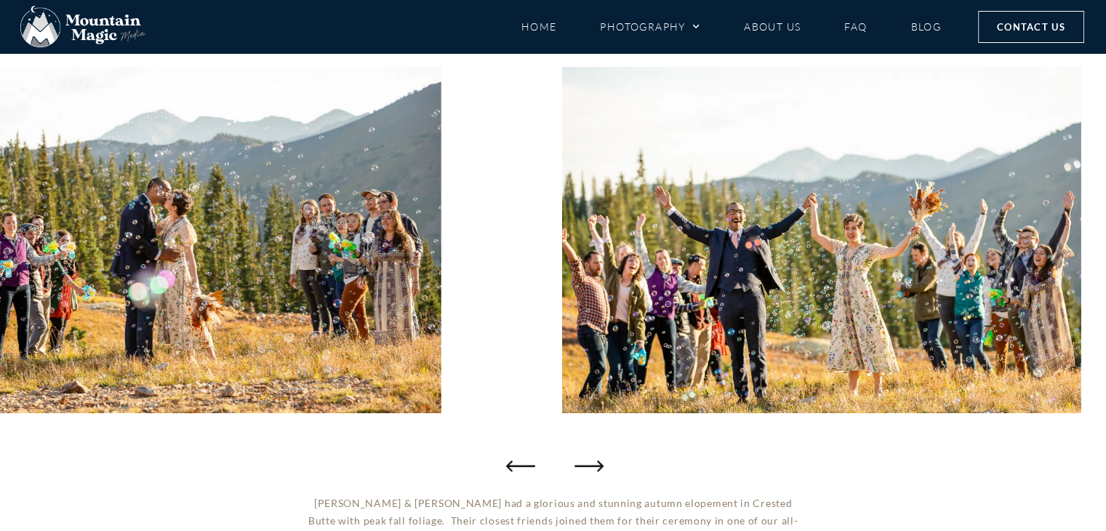
click at [588, 463] on icon "Next slide" at bounding box center [589, 465] width 29 height 29
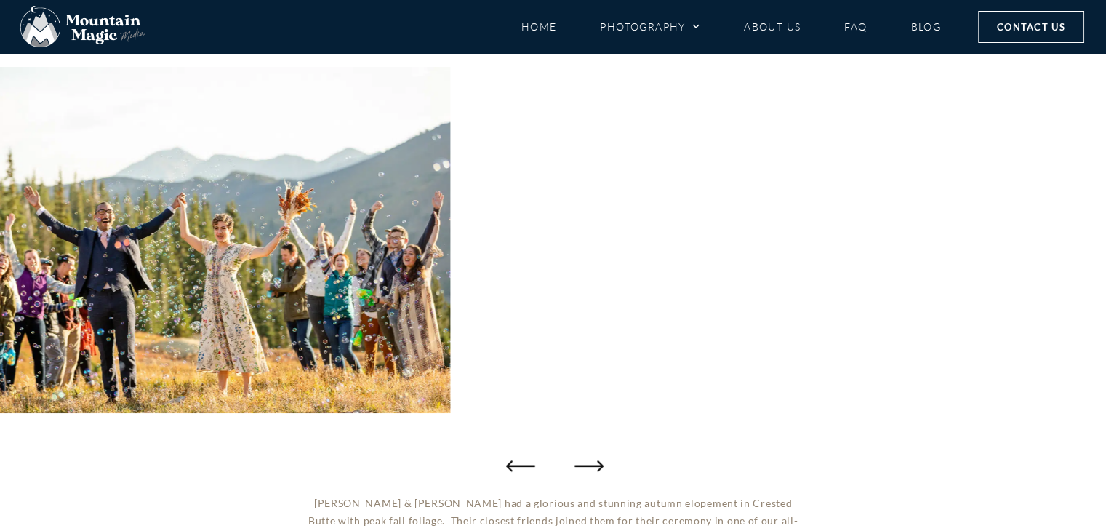
click at [588, 463] on icon "Next slide" at bounding box center [589, 465] width 29 height 29
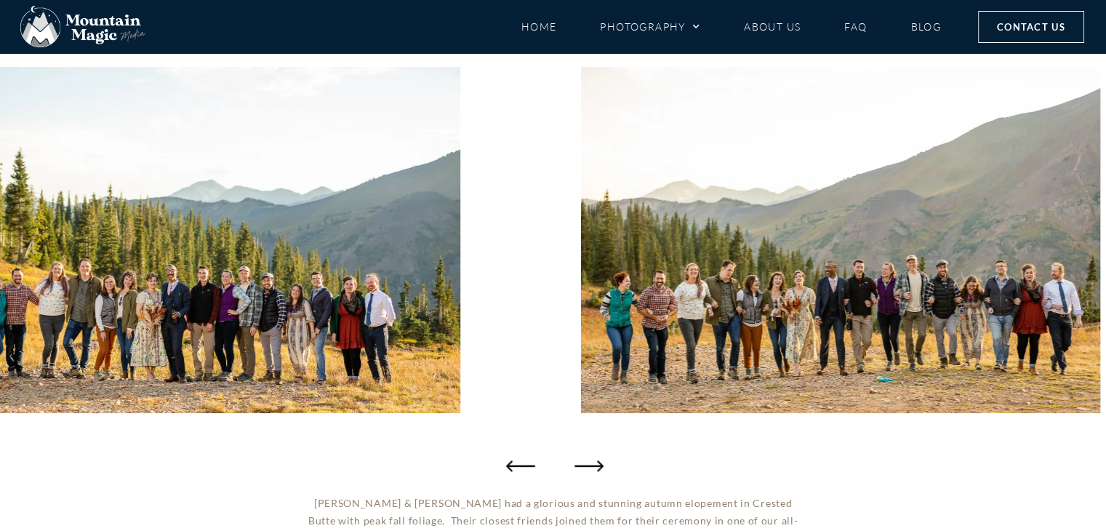
click at [588, 463] on icon "Next slide" at bounding box center [589, 465] width 29 height 29
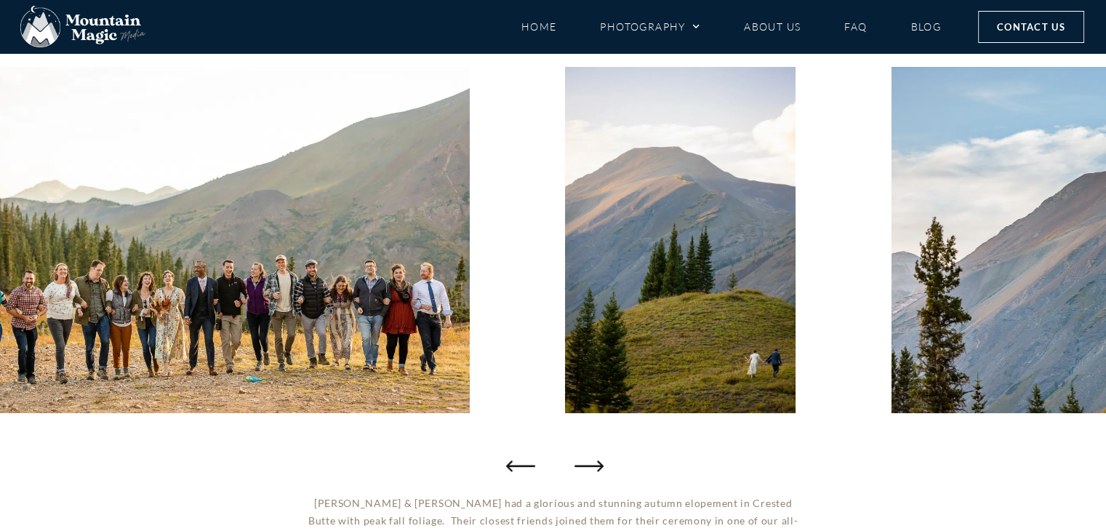
click at [588, 463] on icon "Next slide" at bounding box center [589, 465] width 29 height 29
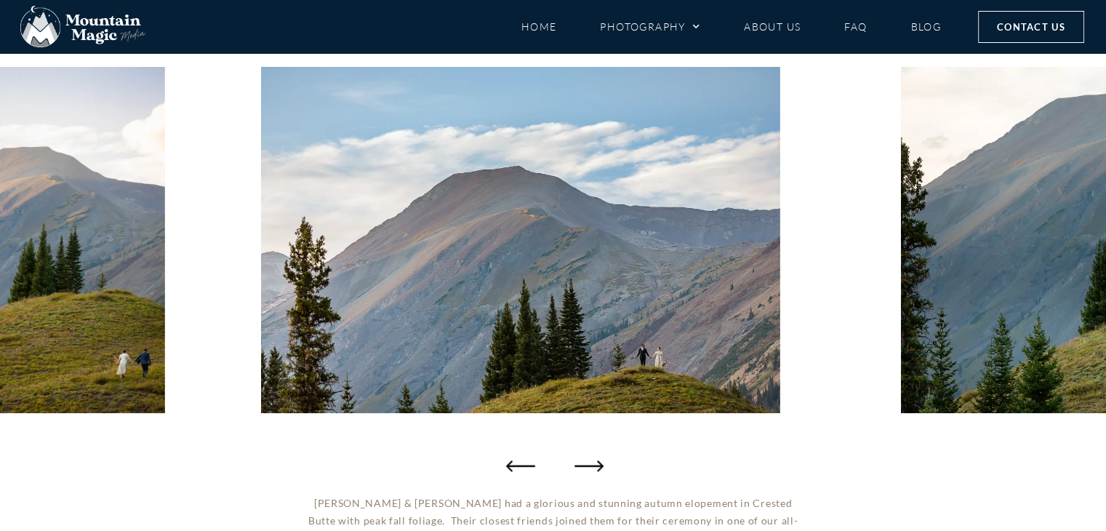
click at [588, 463] on icon "Next slide" at bounding box center [589, 465] width 29 height 29
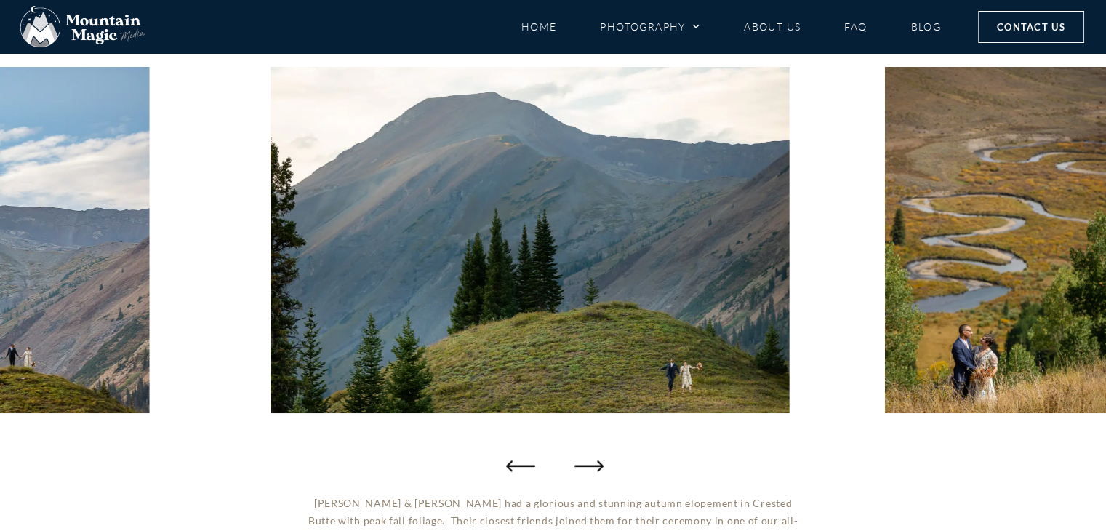
click at [588, 463] on icon "Next slide" at bounding box center [589, 465] width 29 height 29
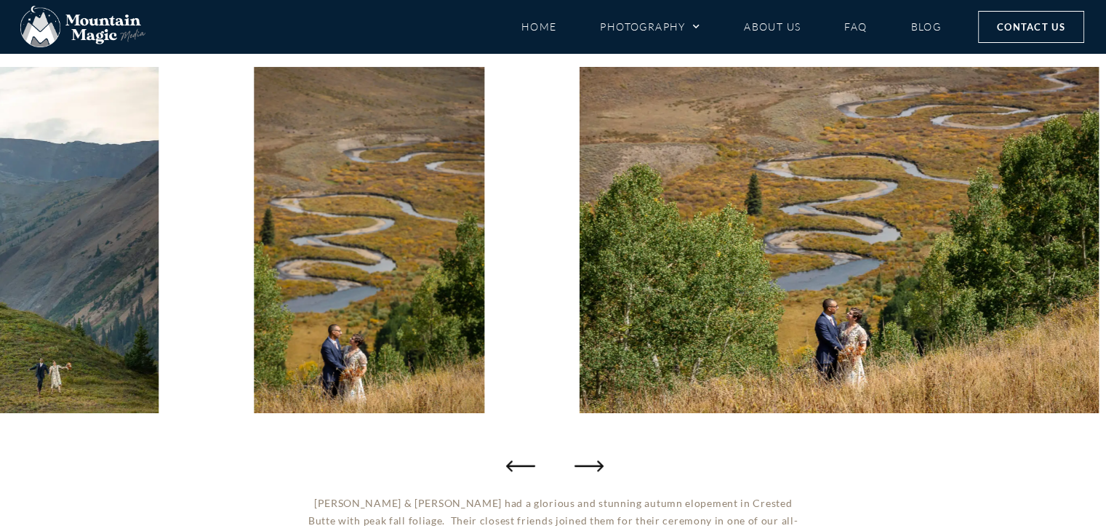
click at [588, 463] on icon "Next slide" at bounding box center [589, 465] width 29 height 29
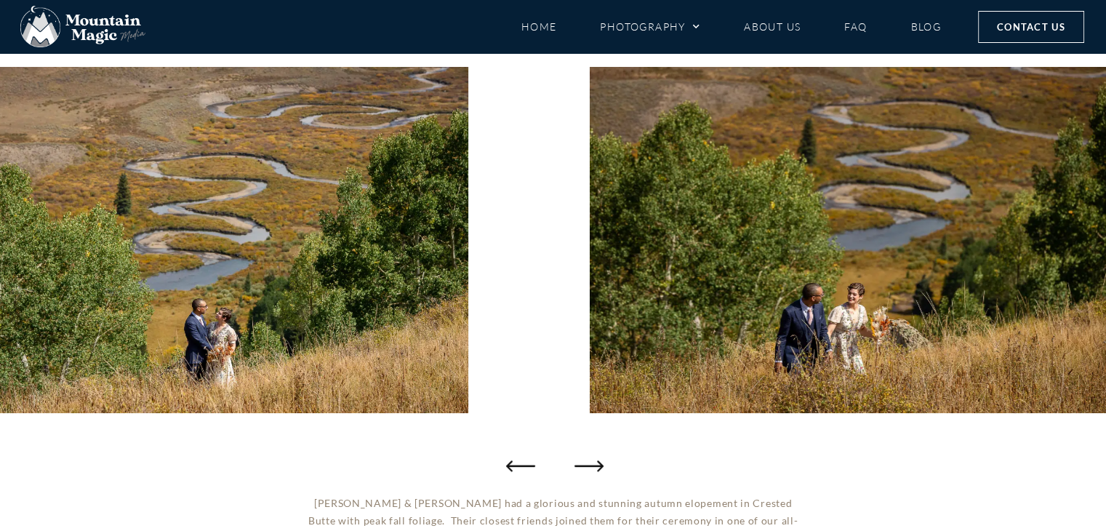
click at [588, 463] on icon "Next slide" at bounding box center [589, 465] width 29 height 29
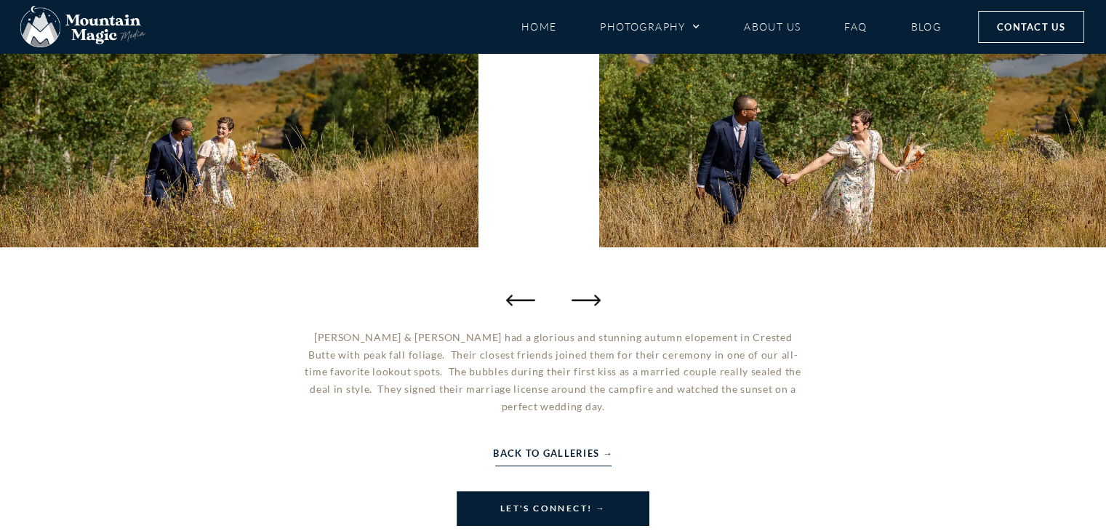
scroll to position [352, 0]
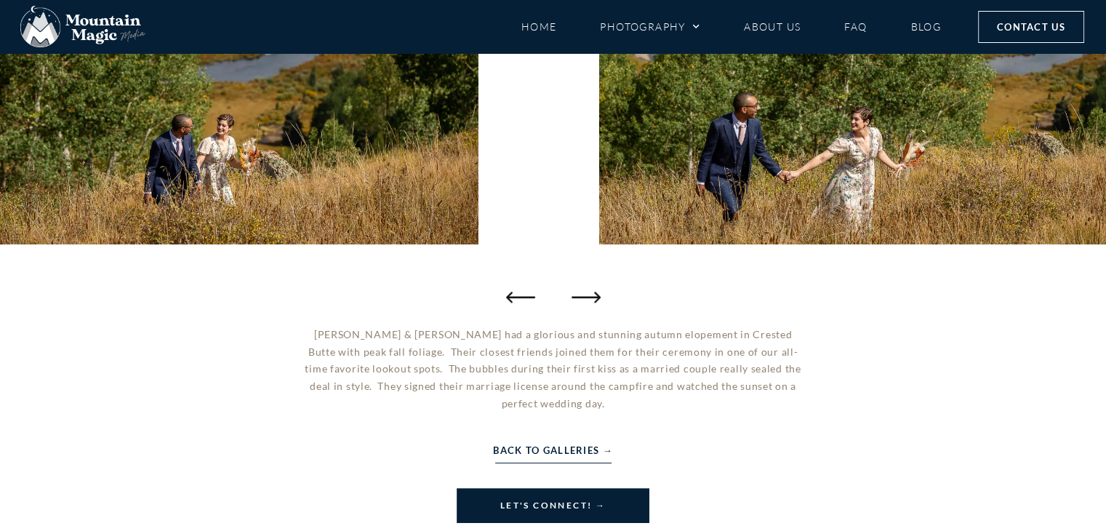
click at [538, 442] on span "Back to Galleries →" at bounding box center [553, 450] width 120 height 16
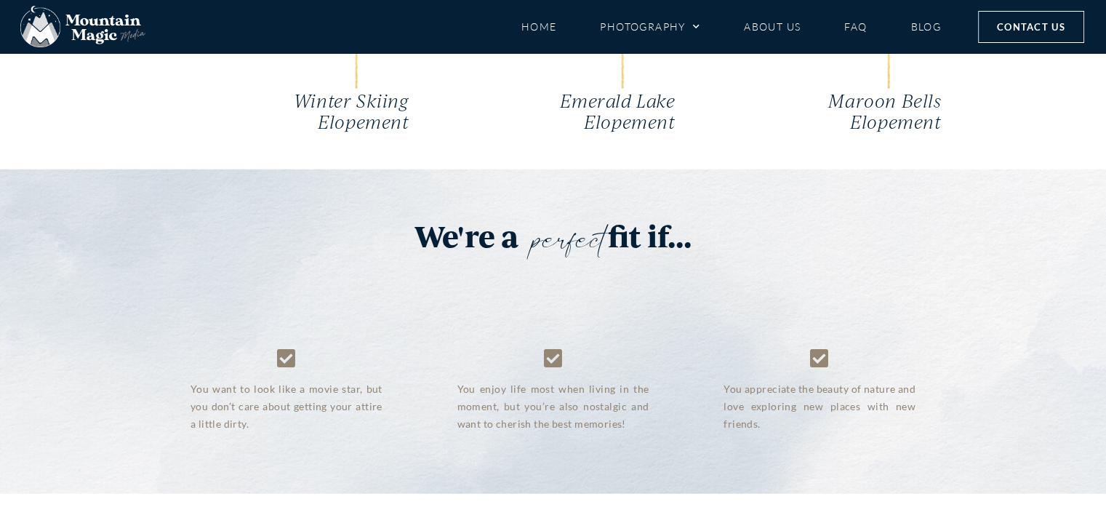
scroll to position [3647, 0]
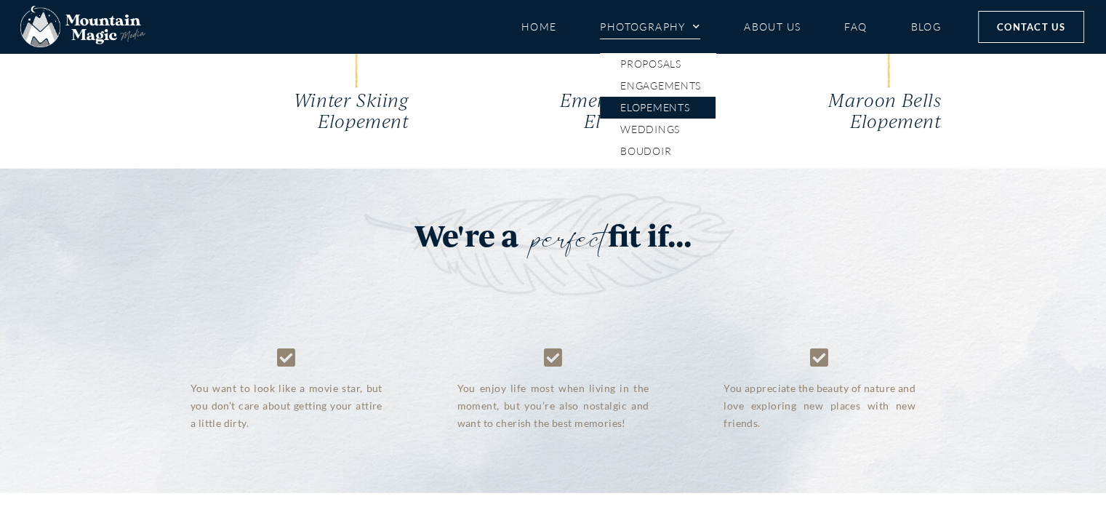
click at [688, 22] on span "Menu" at bounding box center [693, 27] width 15 height 22
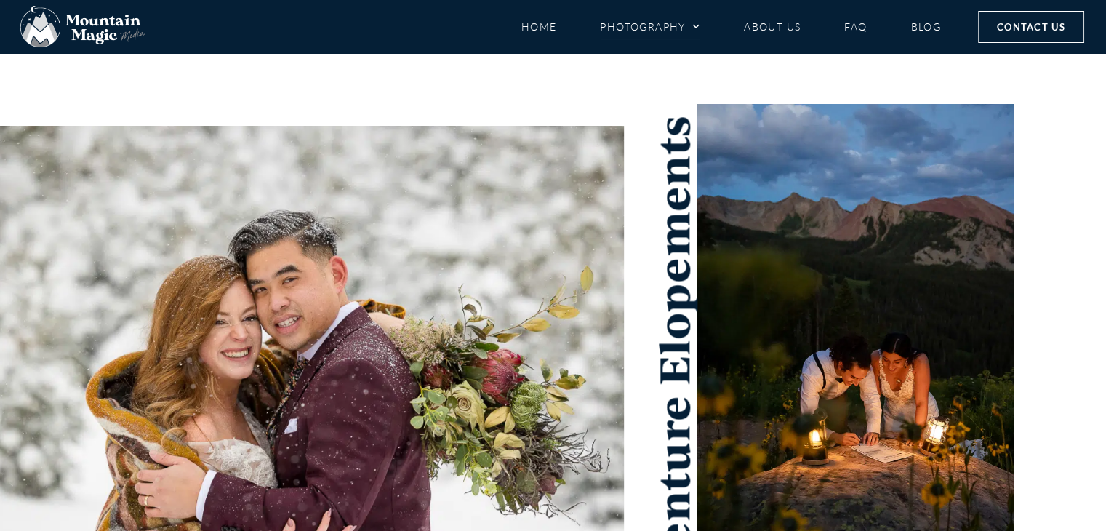
click at [688, 22] on span "Menu" at bounding box center [693, 27] width 15 height 22
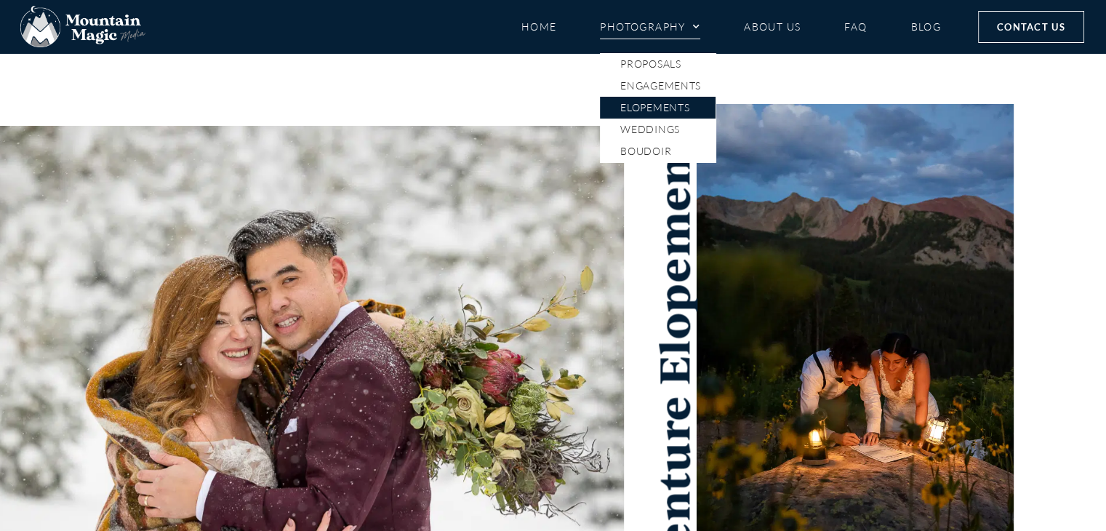
click at [650, 100] on link "Elopements" at bounding box center [658, 108] width 116 height 22
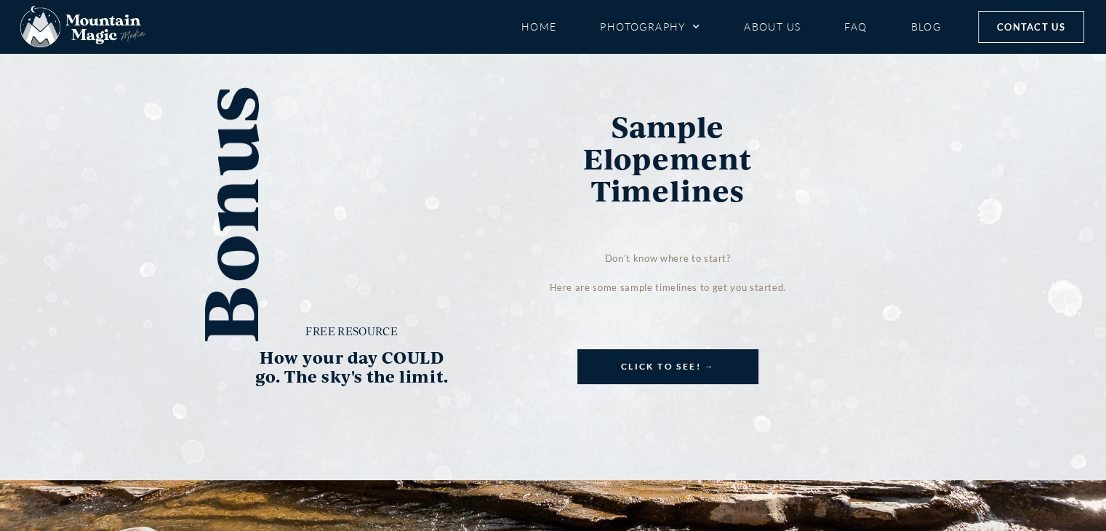
scroll to position [5873, 0]
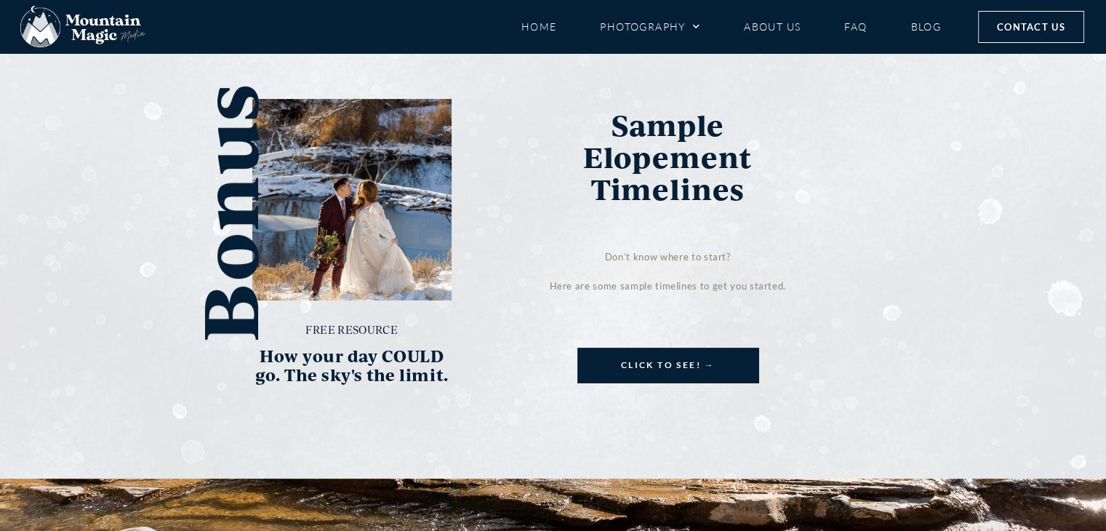
click at [673, 348] on link "Click to see! →" at bounding box center [668, 365] width 181 height 35
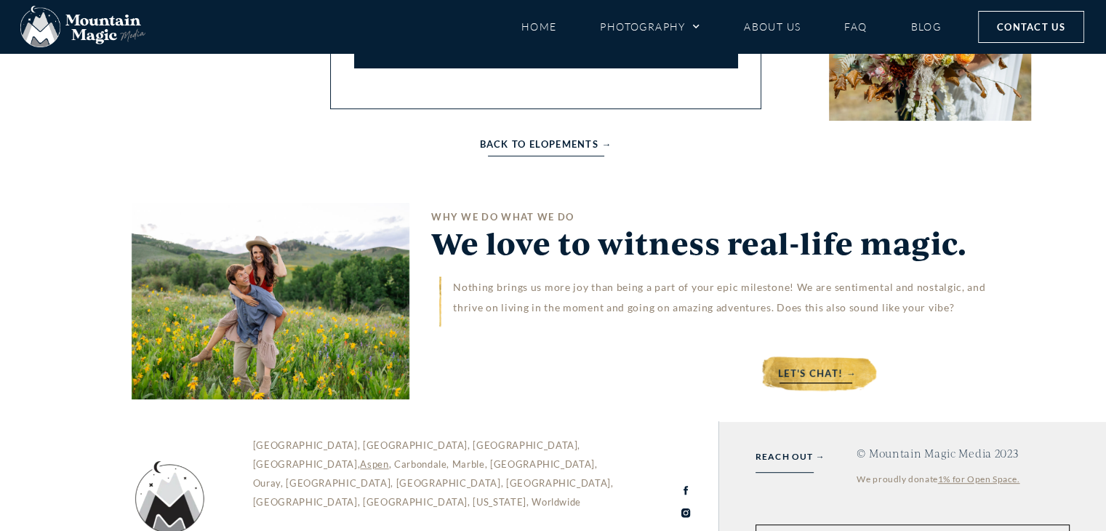
scroll to position [716, 0]
